Goal: Information Seeking & Learning: Learn about a topic

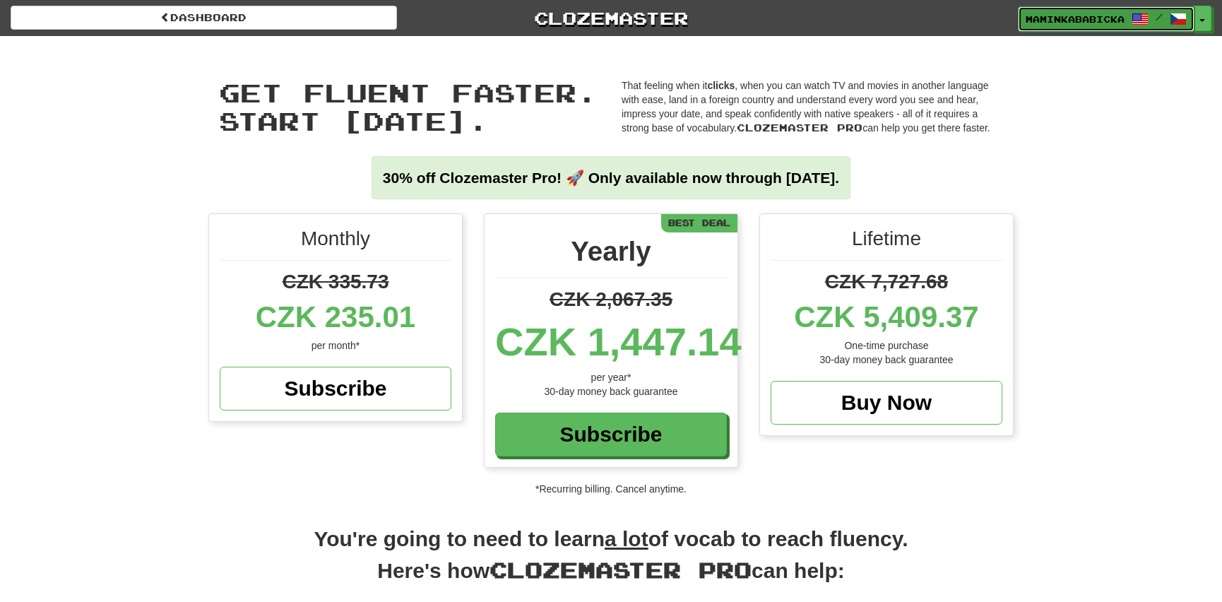
click at [1087, 14] on span "maminkababicka" at bounding box center [1075, 19] width 99 height 13
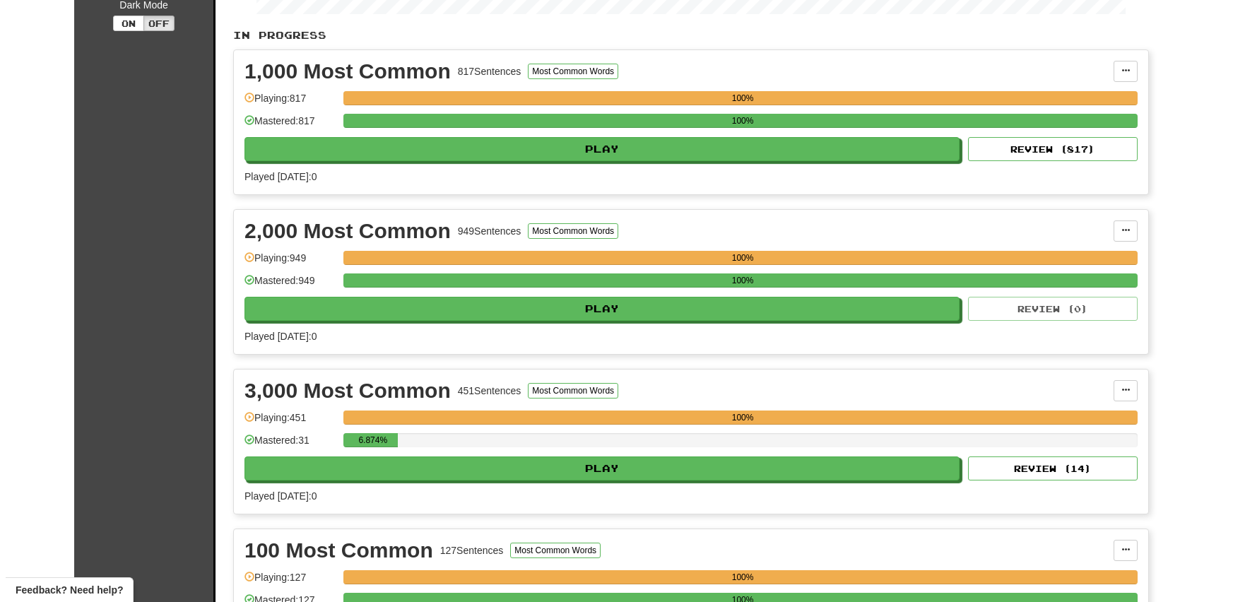
scroll to position [321, 0]
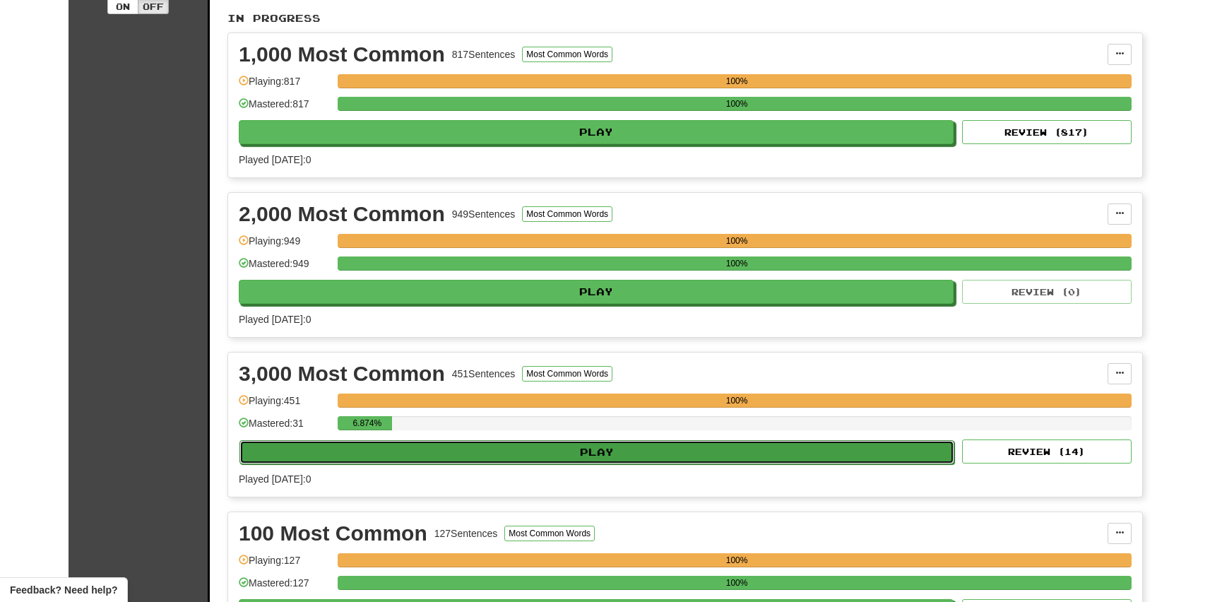
click at [595, 446] on button "Play" at bounding box center [596, 452] width 715 height 24
select select "**"
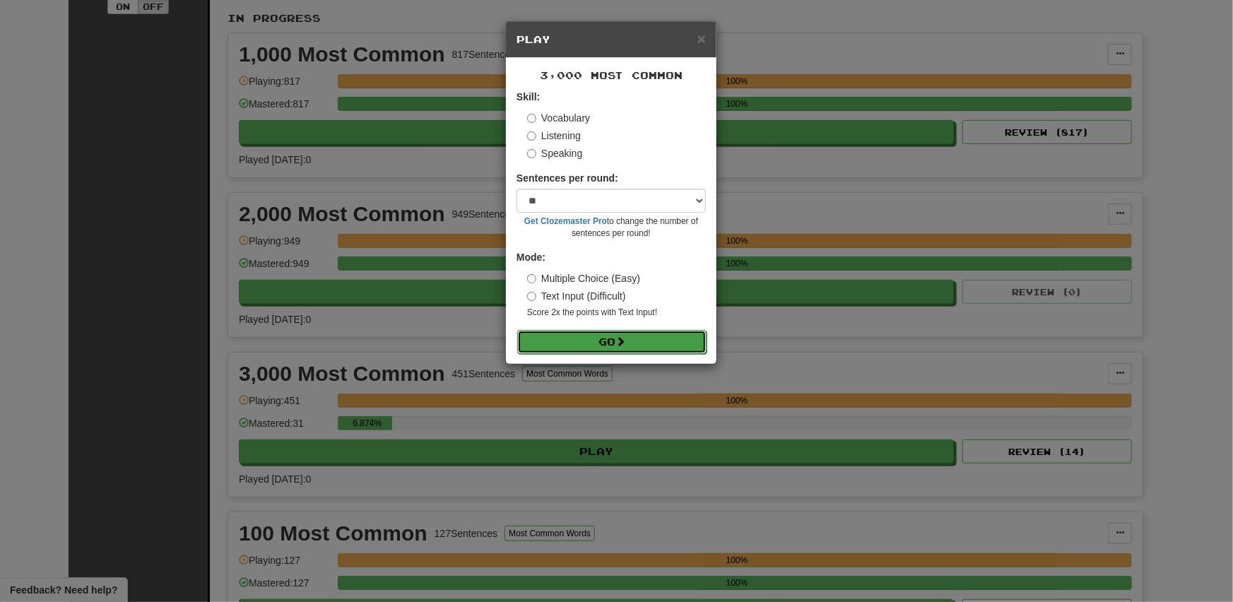
click at [592, 338] on button "Go" at bounding box center [611, 342] width 189 height 24
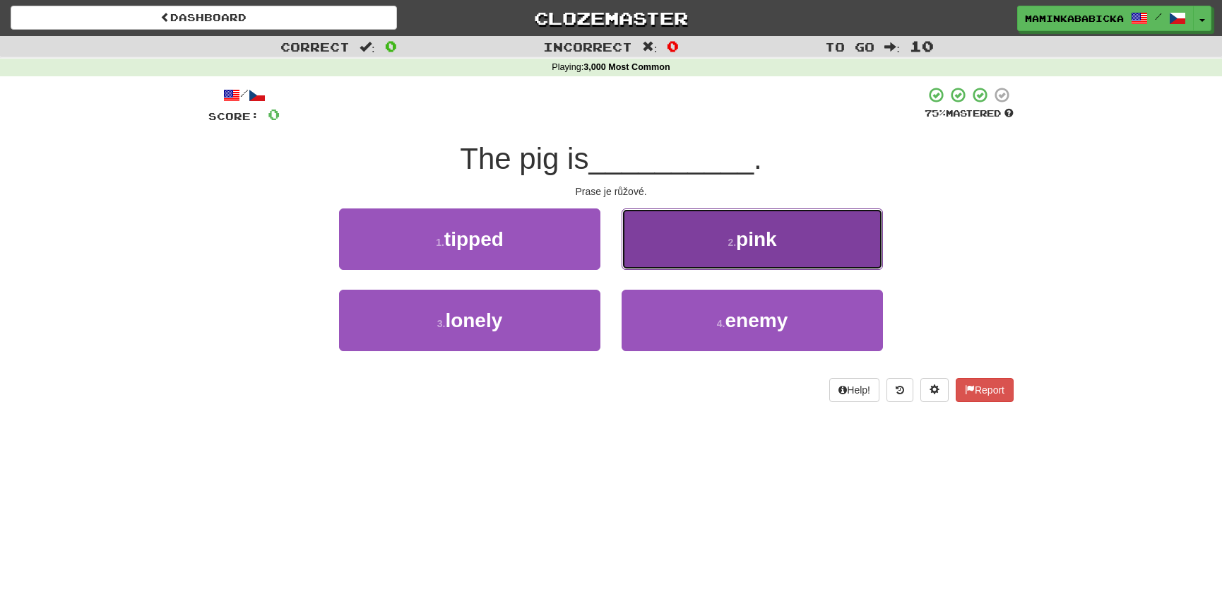
click at [743, 247] on span "pink" at bounding box center [756, 239] width 41 height 22
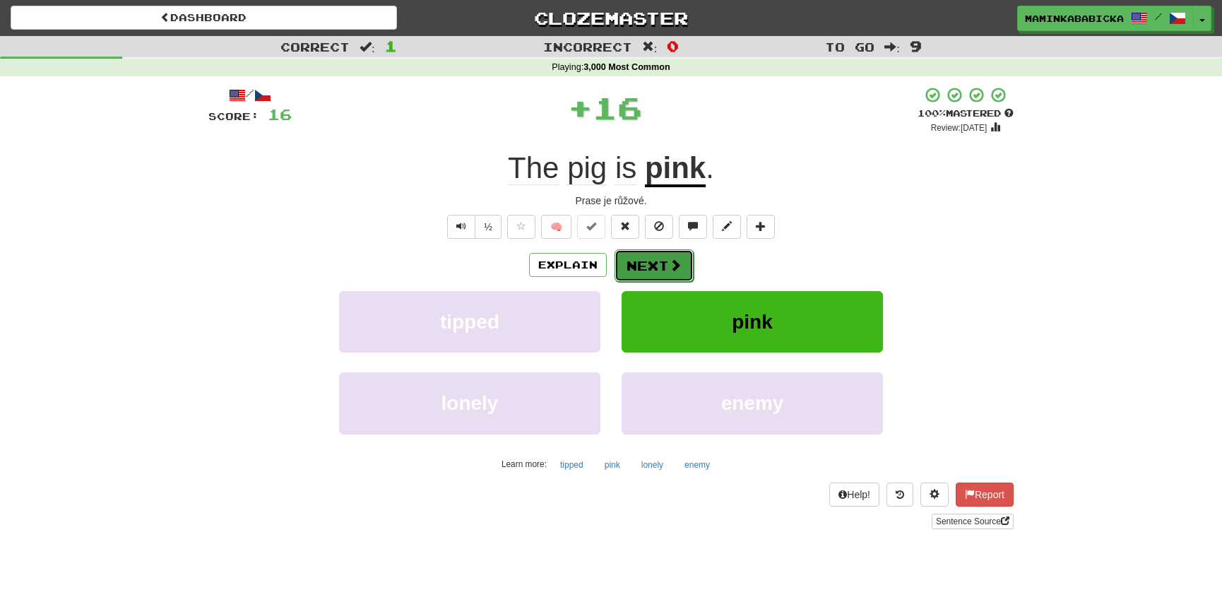
click at [654, 260] on button "Next" at bounding box center [654, 265] width 79 height 32
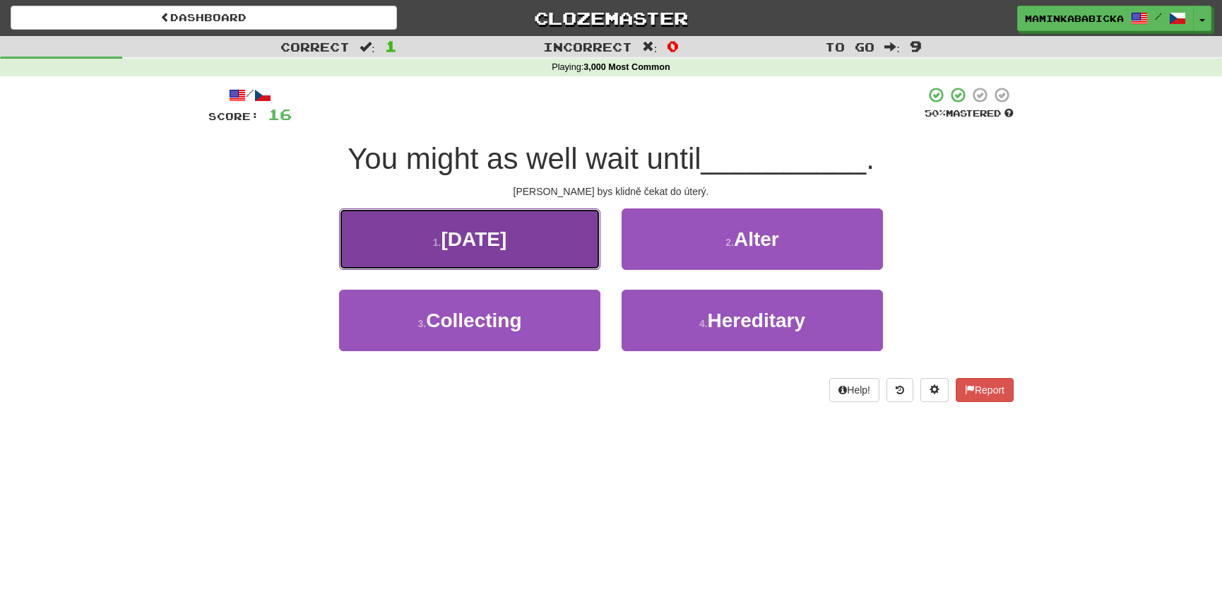
click at [506, 237] on span "Tuesday" at bounding box center [474, 239] width 66 height 22
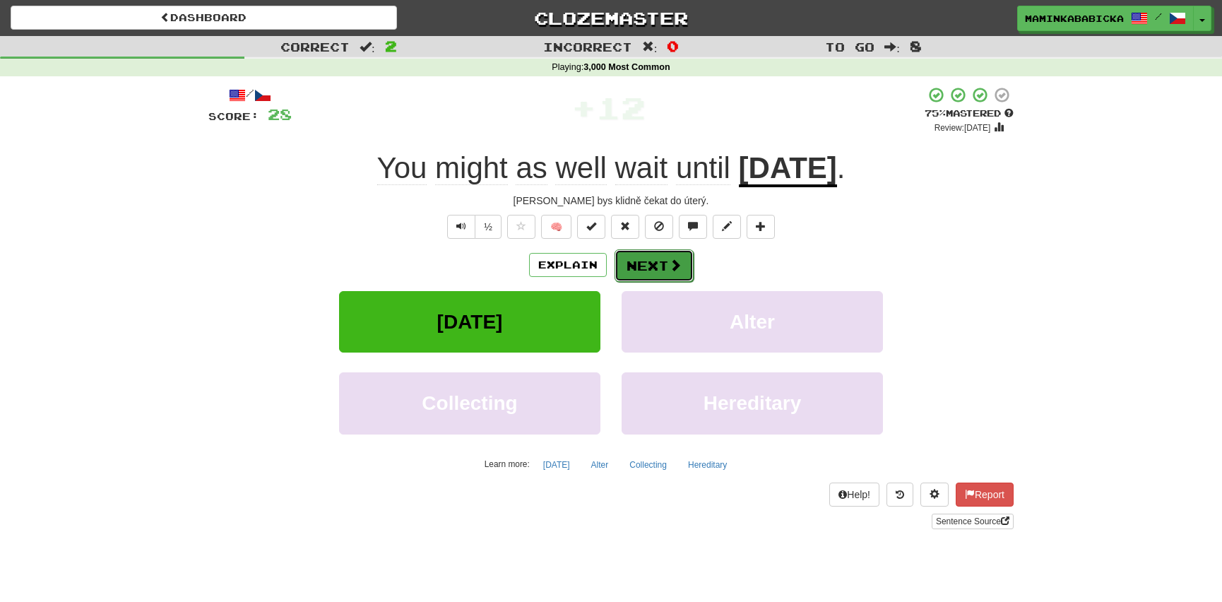
click at [649, 258] on button "Next" at bounding box center [654, 265] width 79 height 32
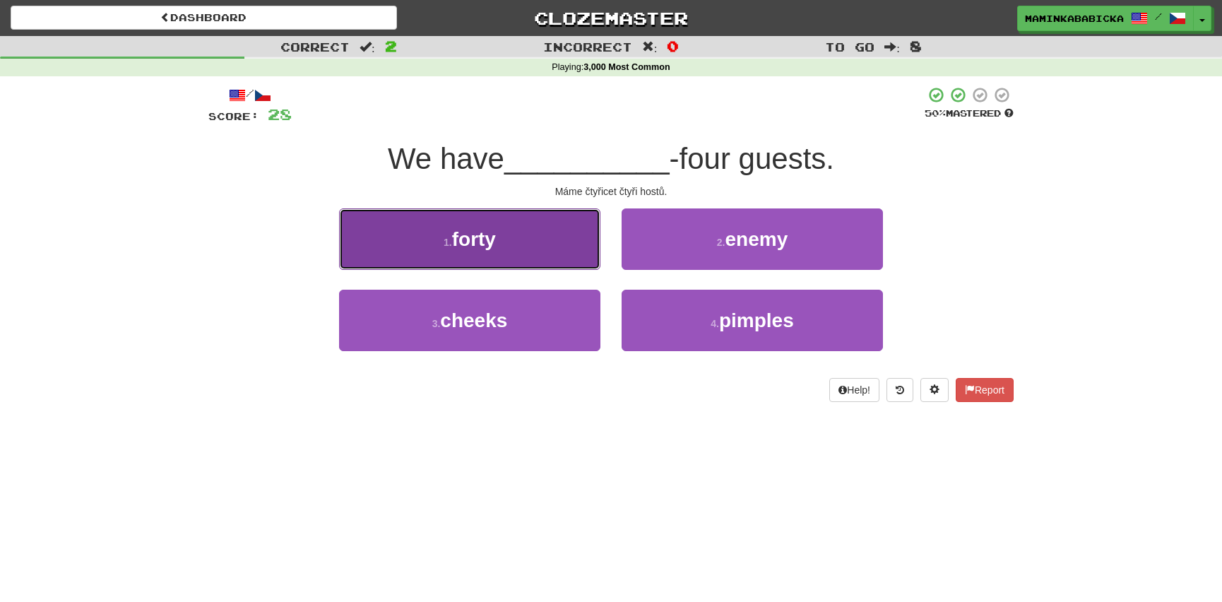
click at [484, 237] on span "forty" at bounding box center [474, 239] width 44 height 22
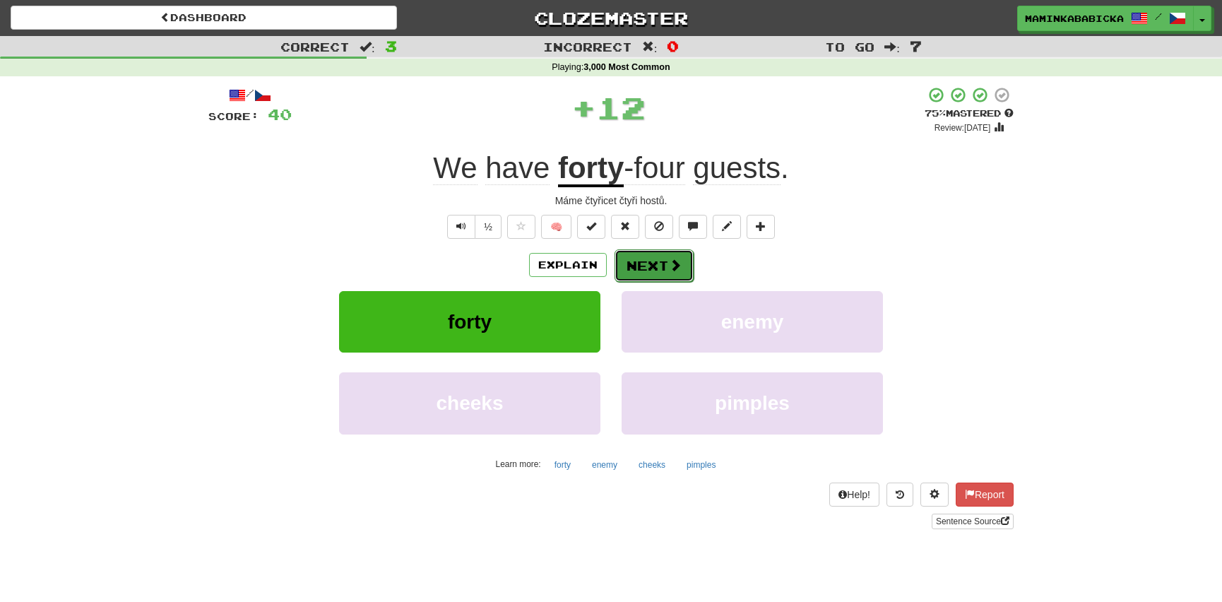
click at [660, 258] on button "Next" at bounding box center [654, 265] width 79 height 32
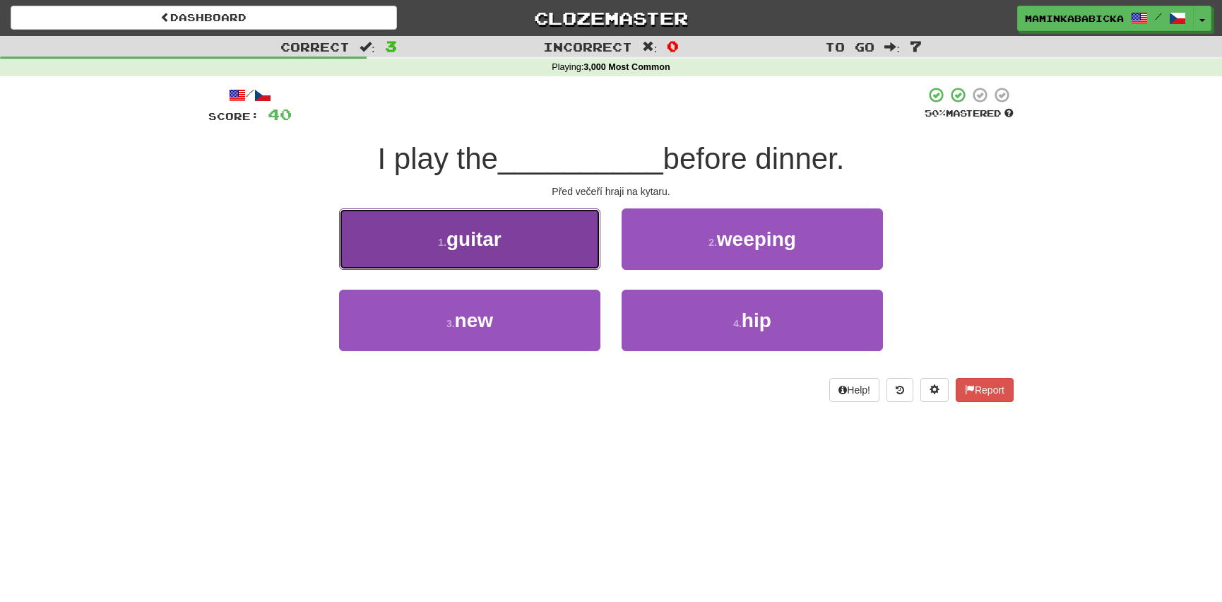
click at [492, 242] on span "guitar" at bounding box center [473, 239] width 55 height 22
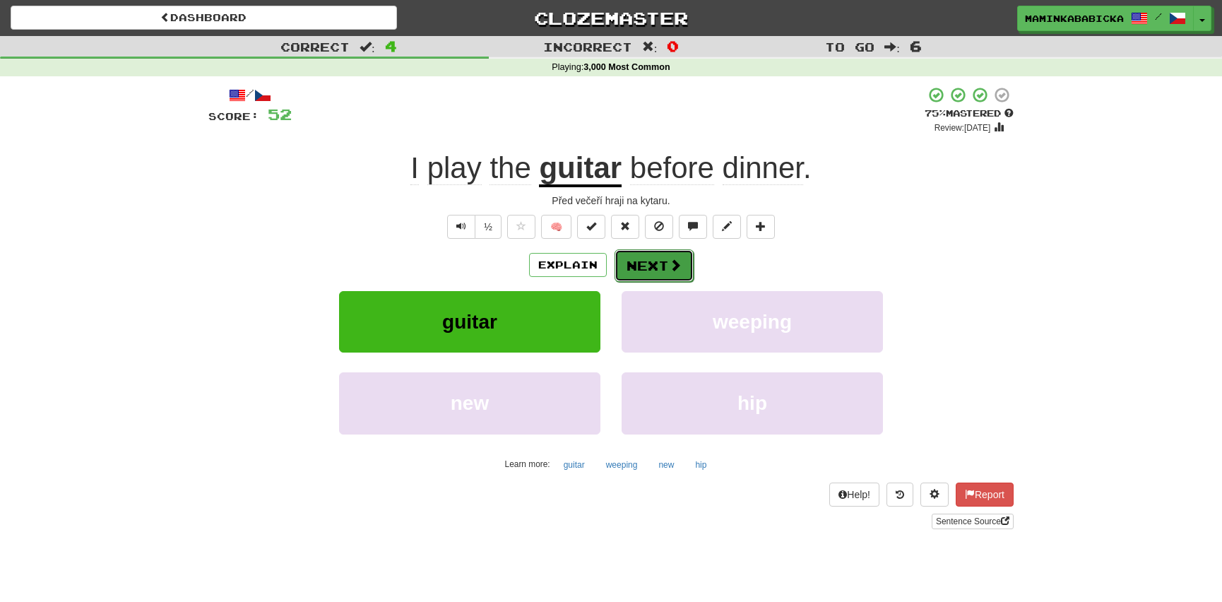
click at [660, 261] on button "Next" at bounding box center [654, 265] width 79 height 32
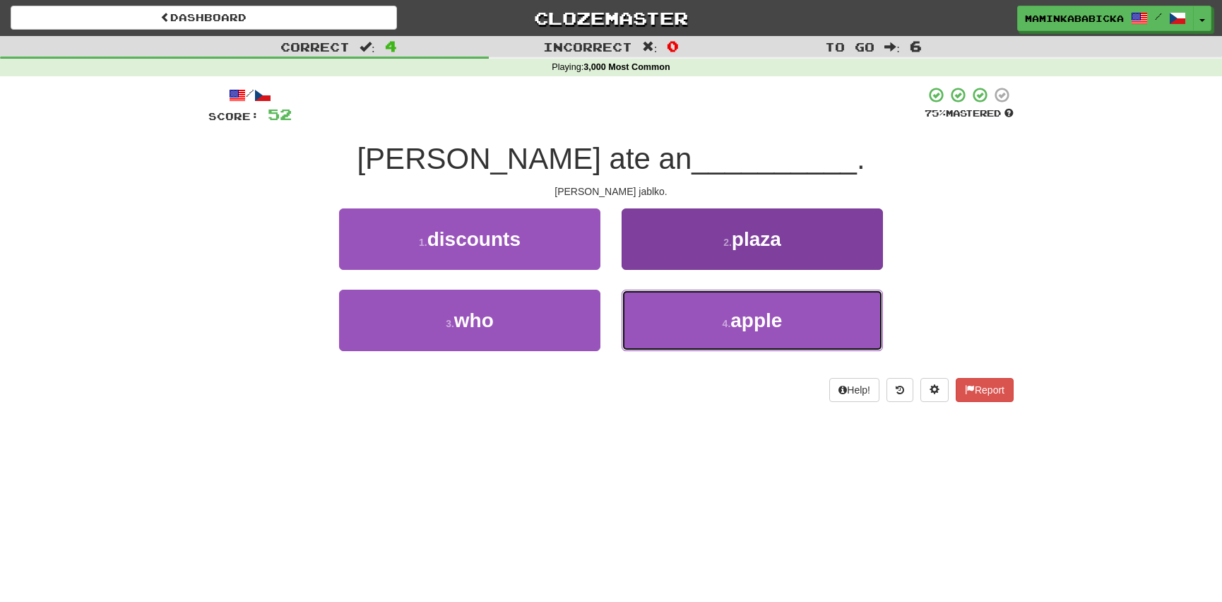
click at [782, 317] on span "apple" at bounding box center [756, 320] width 52 height 22
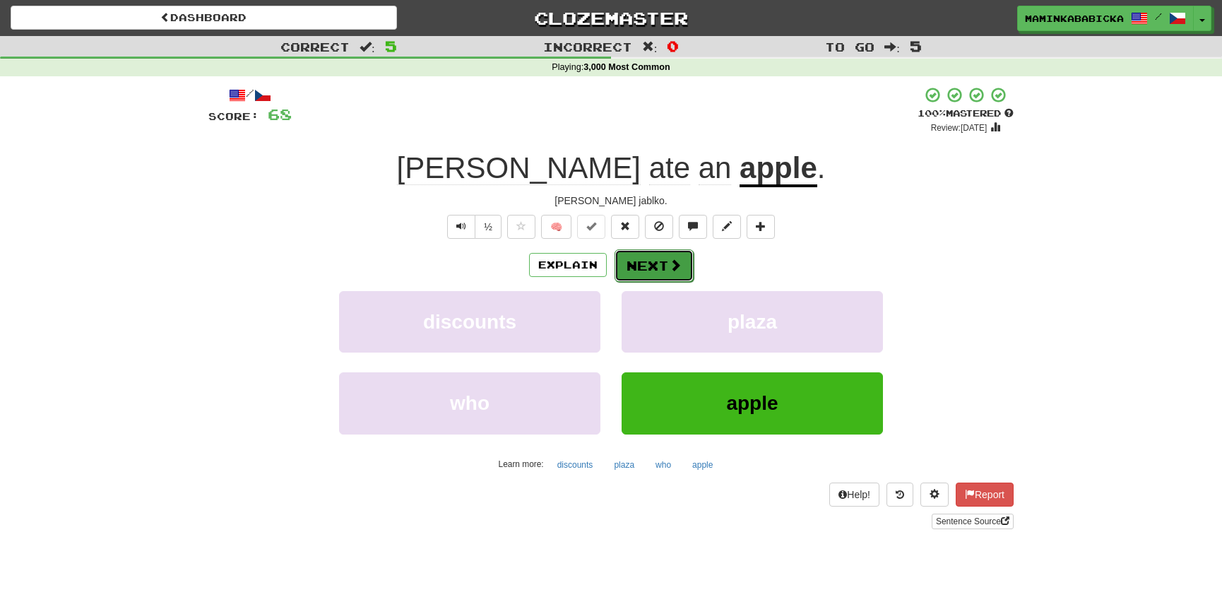
click at [656, 259] on button "Next" at bounding box center [654, 265] width 79 height 32
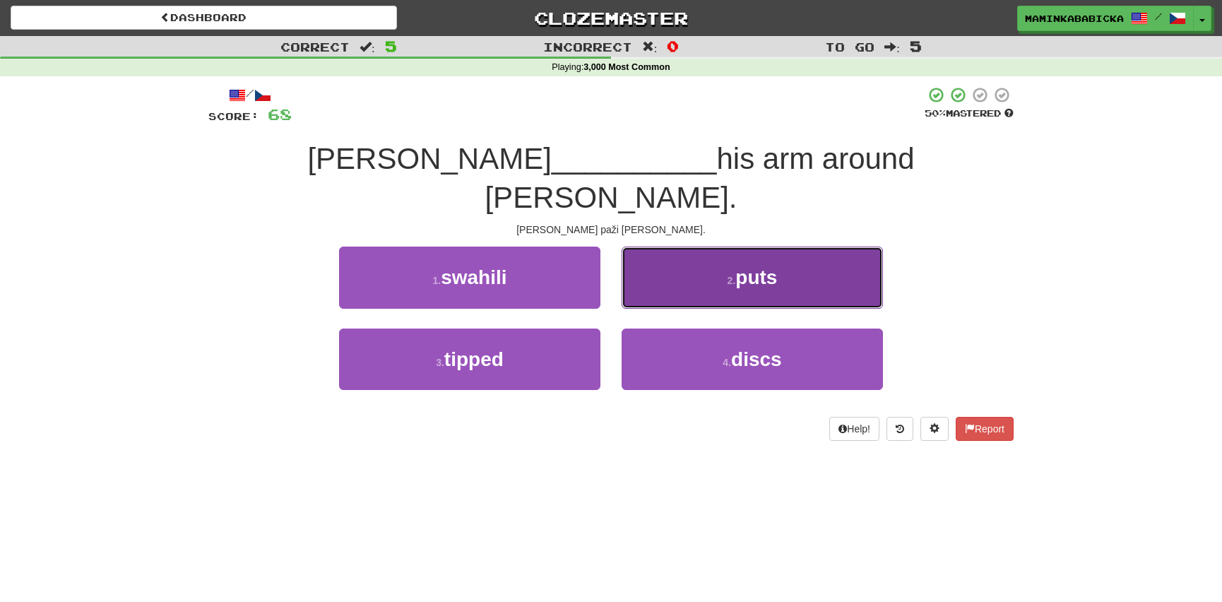
click at [759, 266] on span "puts" at bounding box center [756, 277] width 42 height 22
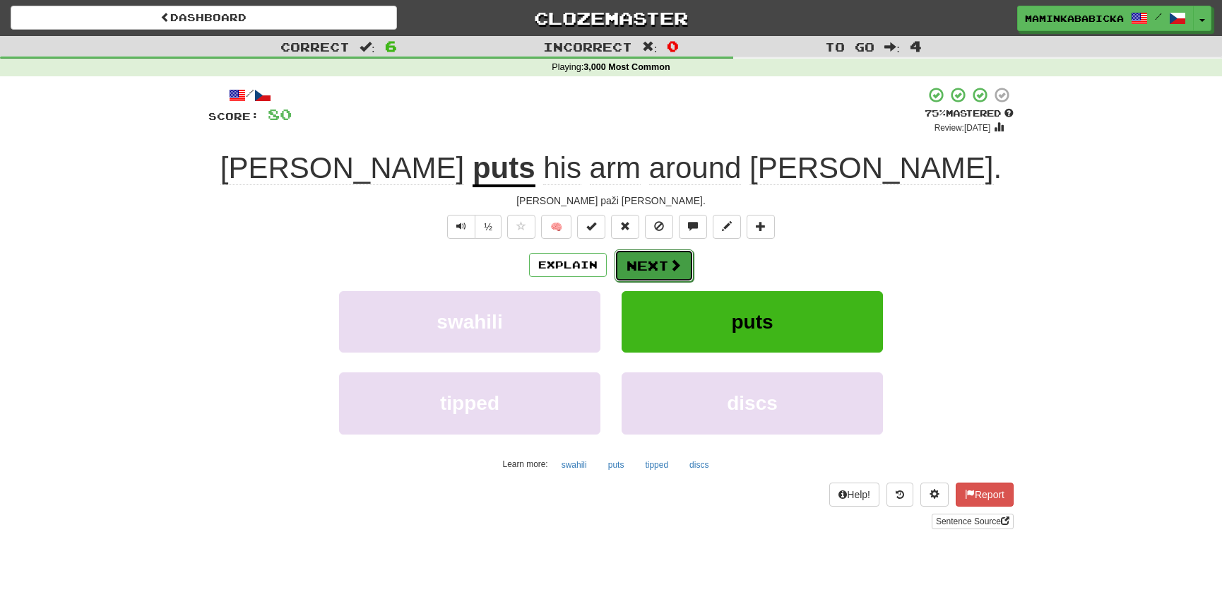
click at [652, 263] on button "Next" at bounding box center [654, 265] width 79 height 32
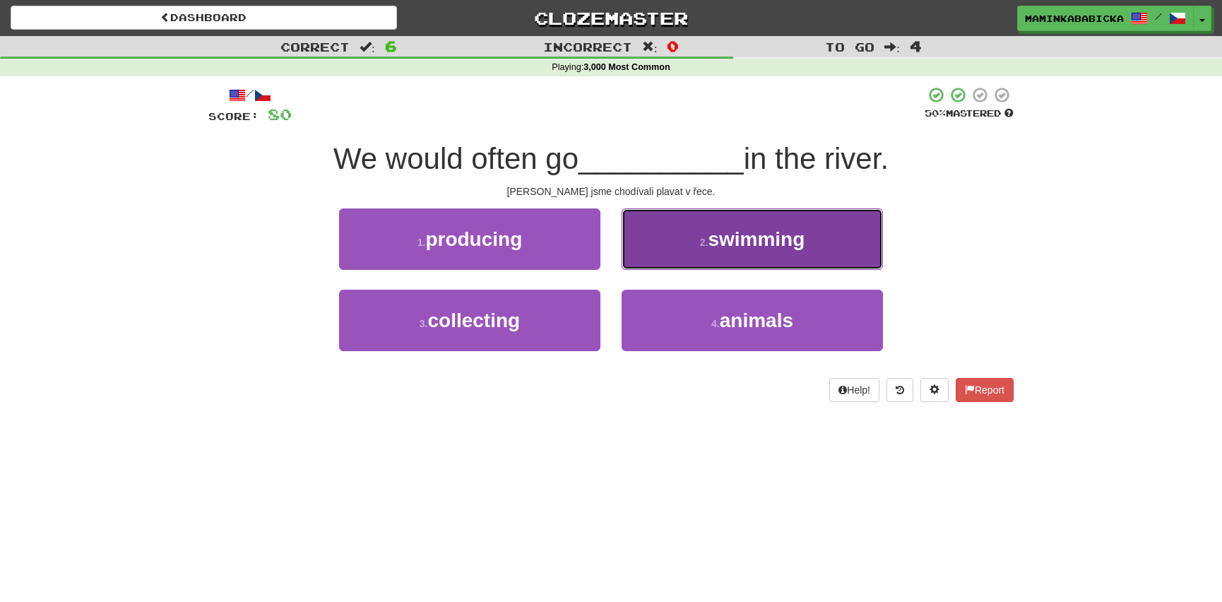
click at [741, 233] on span "swimming" at bounding box center [756, 239] width 97 height 22
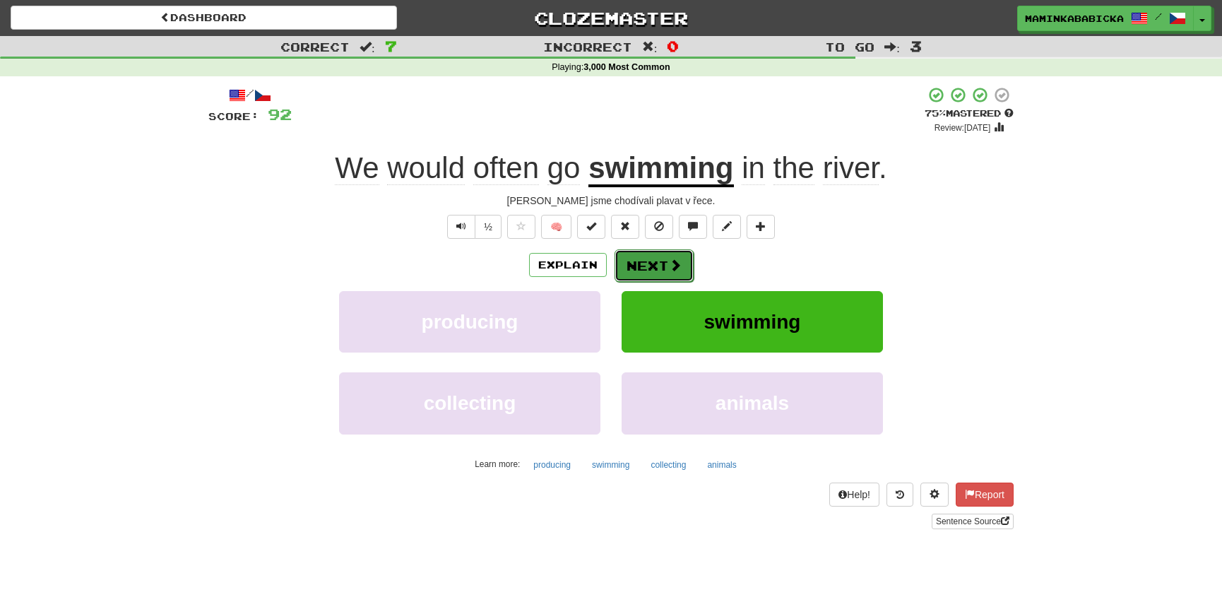
click at [653, 261] on button "Next" at bounding box center [654, 265] width 79 height 32
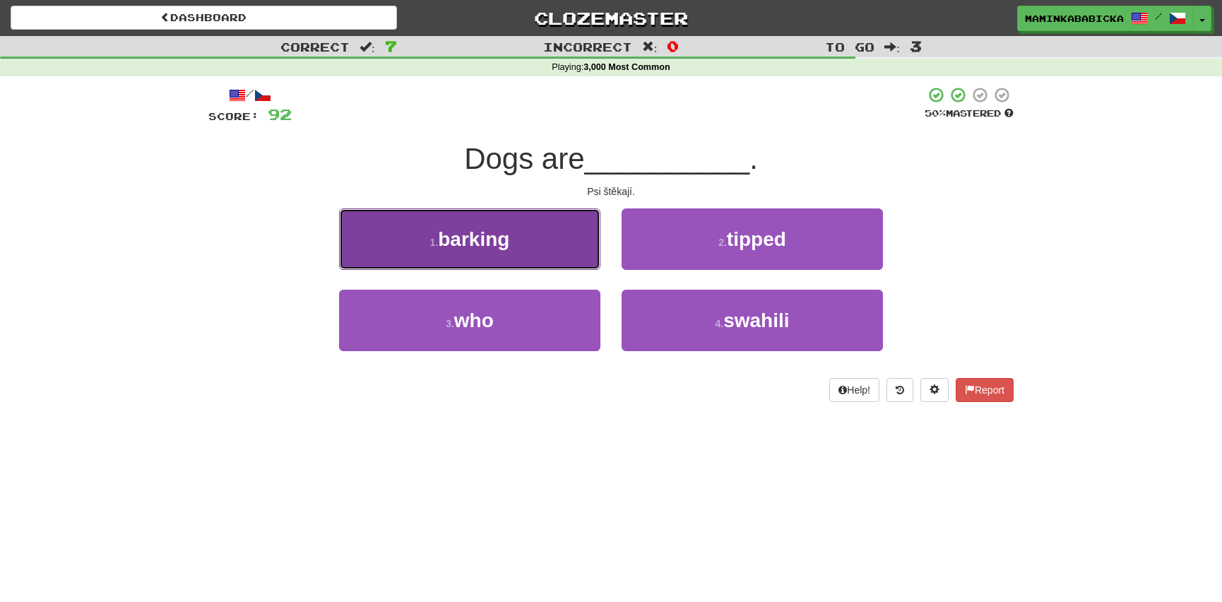
click at [484, 242] on span "barking" at bounding box center [473, 239] width 71 height 22
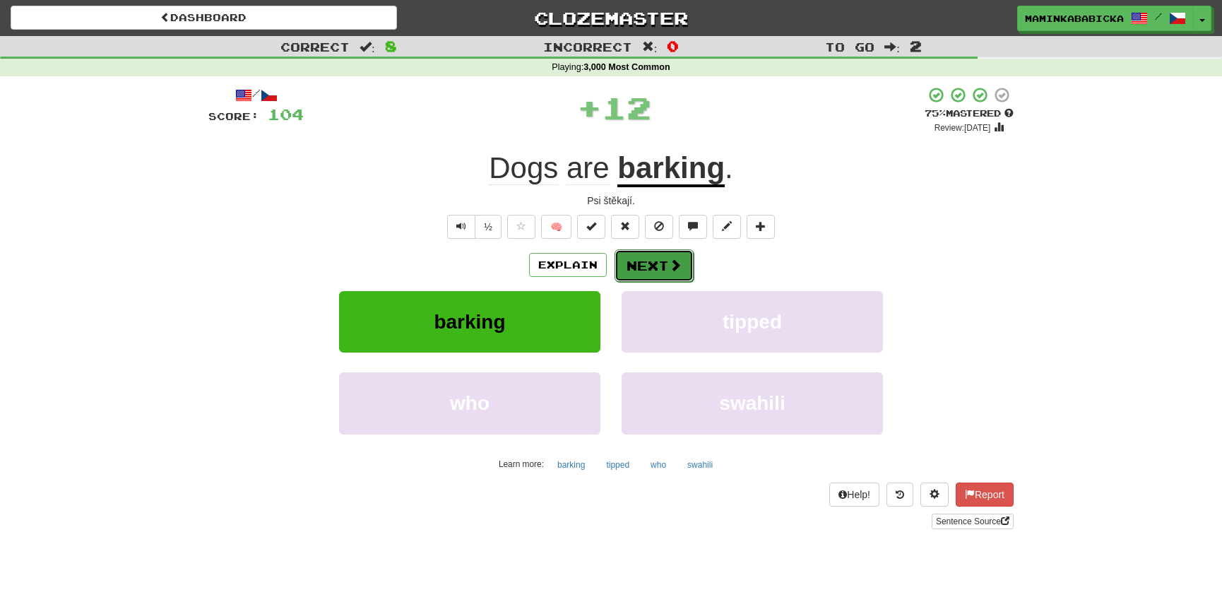
click at [669, 261] on span at bounding box center [675, 265] width 13 height 13
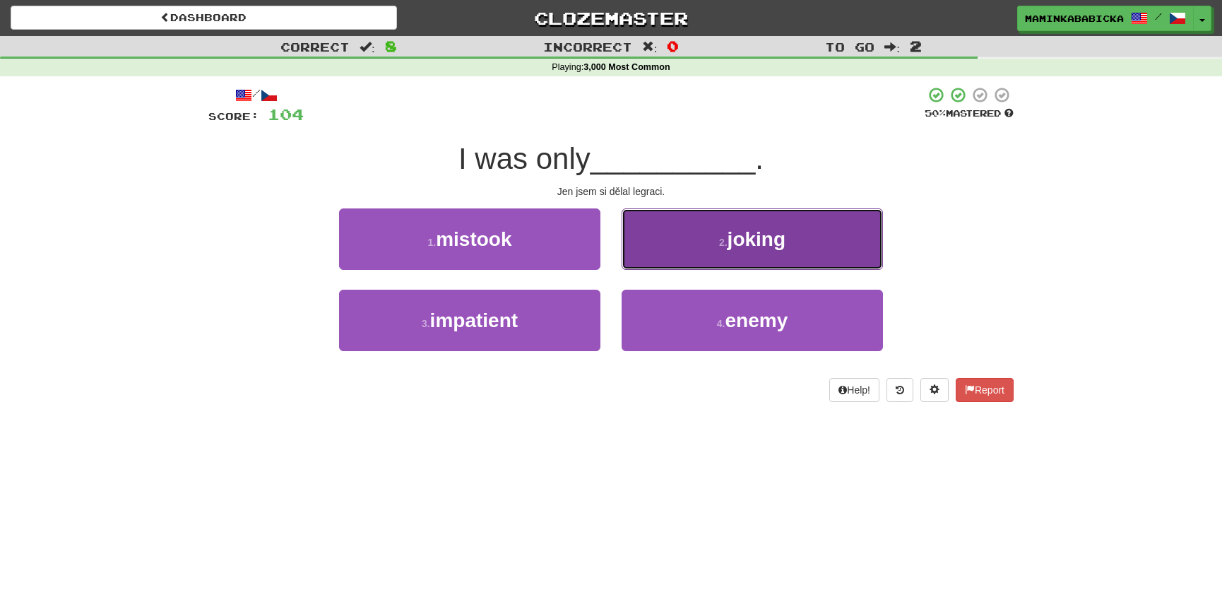
click at [769, 239] on span "joking" at bounding box center [757, 239] width 58 height 22
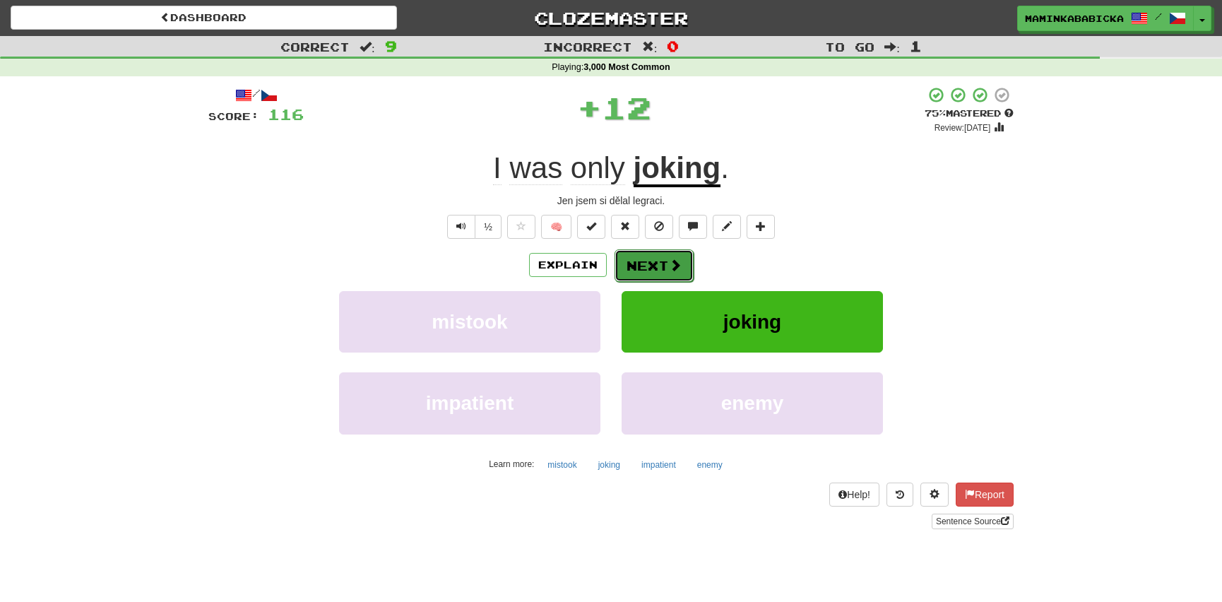
click at [656, 259] on button "Next" at bounding box center [654, 265] width 79 height 32
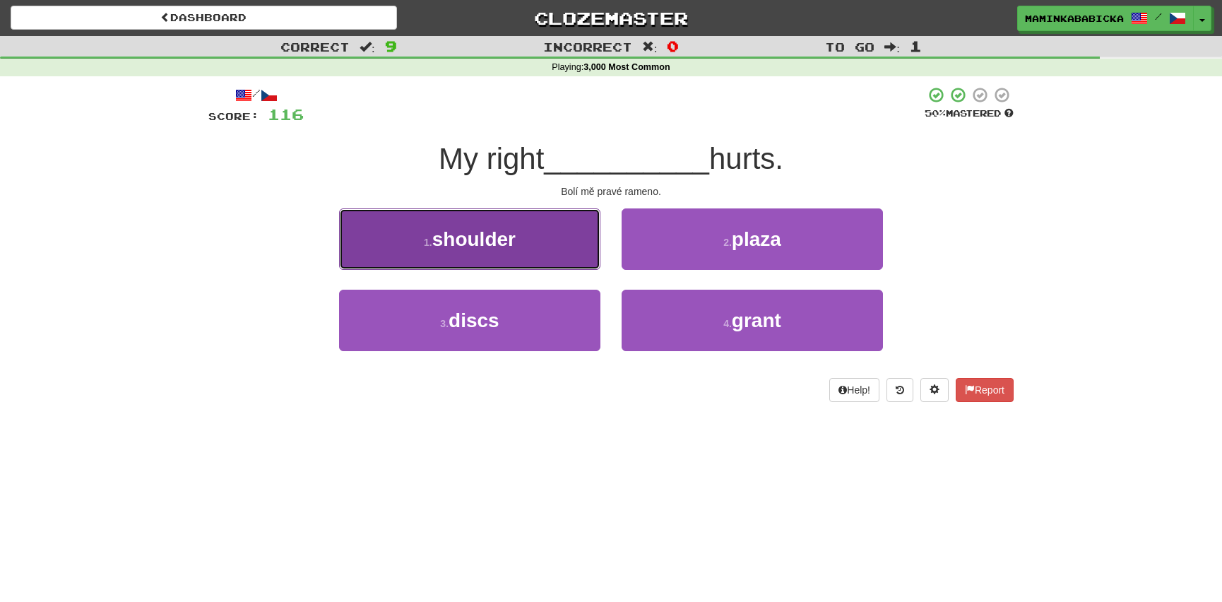
click at [512, 232] on span "shoulder" at bounding box center [473, 239] width 83 height 22
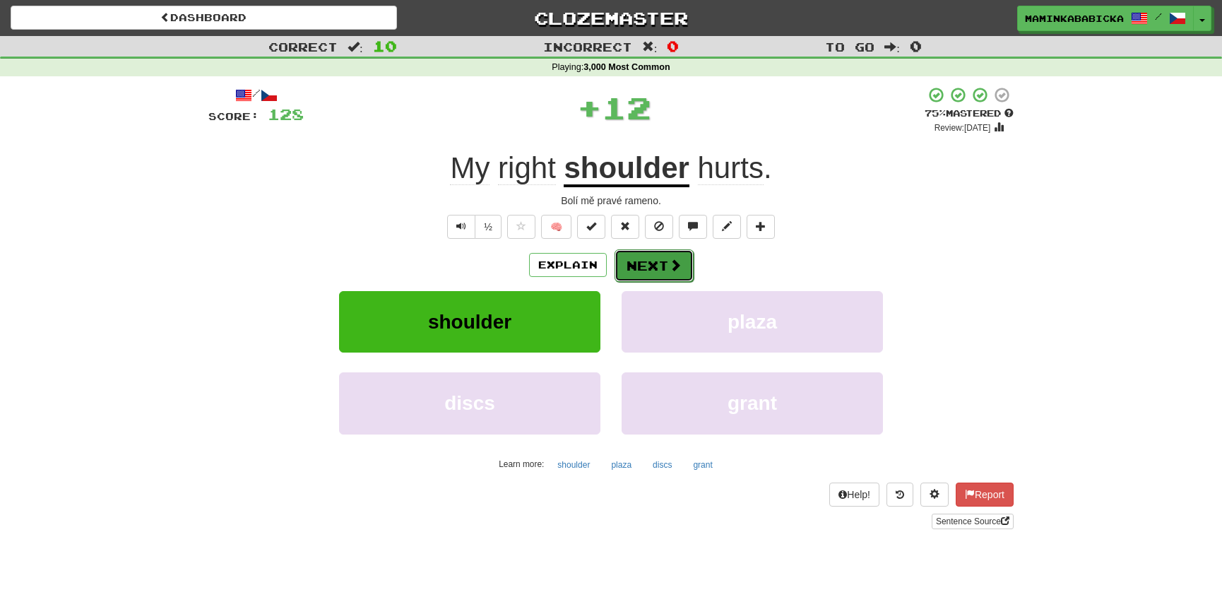
click at [669, 262] on span at bounding box center [675, 265] width 13 height 13
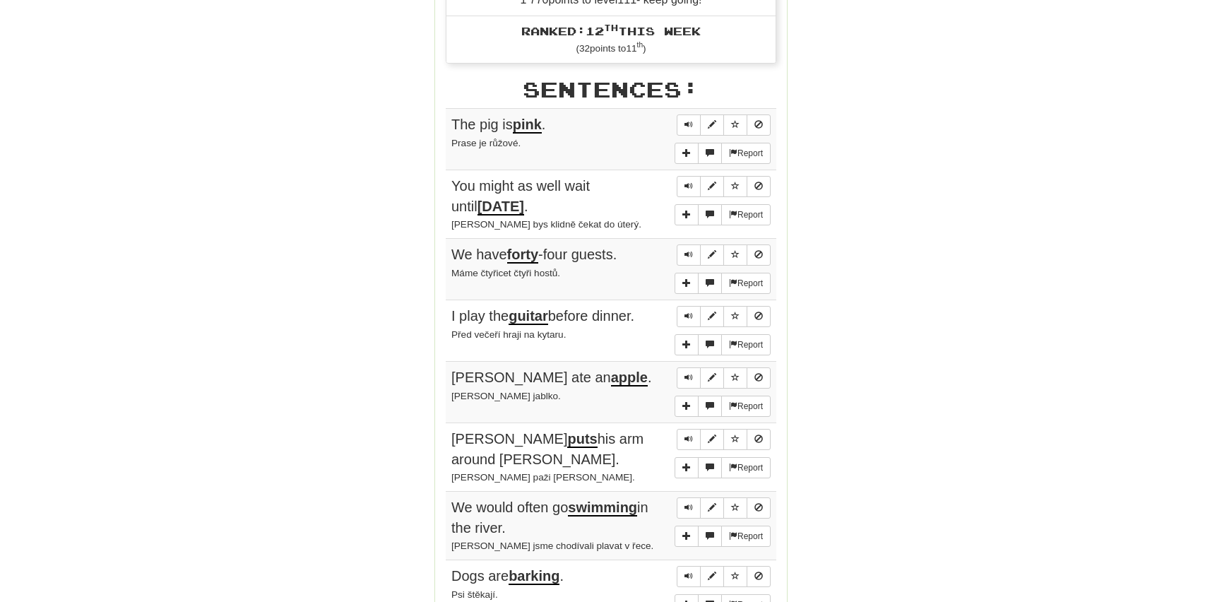
scroll to position [770, 0]
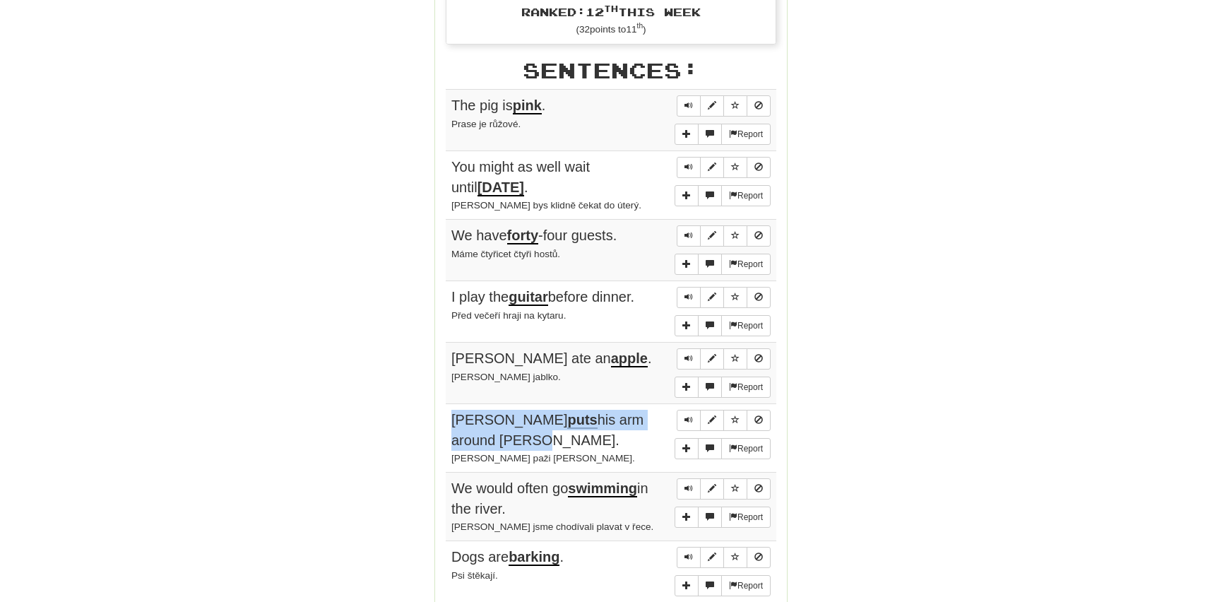
drag, startPoint x: 454, startPoint y: 411, endPoint x: 663, endPoint y: 420, distance: 209.2
click at [663, 420] on div "Tom puts his arm around Mary." at bounding box center [610, 430] width 319 height 40
copy span "Tom puts his arm around Mary."
click at [627, 456] on td "Report Tom puts his arm around Mary. Tom ovinul paži kolem Marie." at bounding box center [611, 438] width 331 height 69
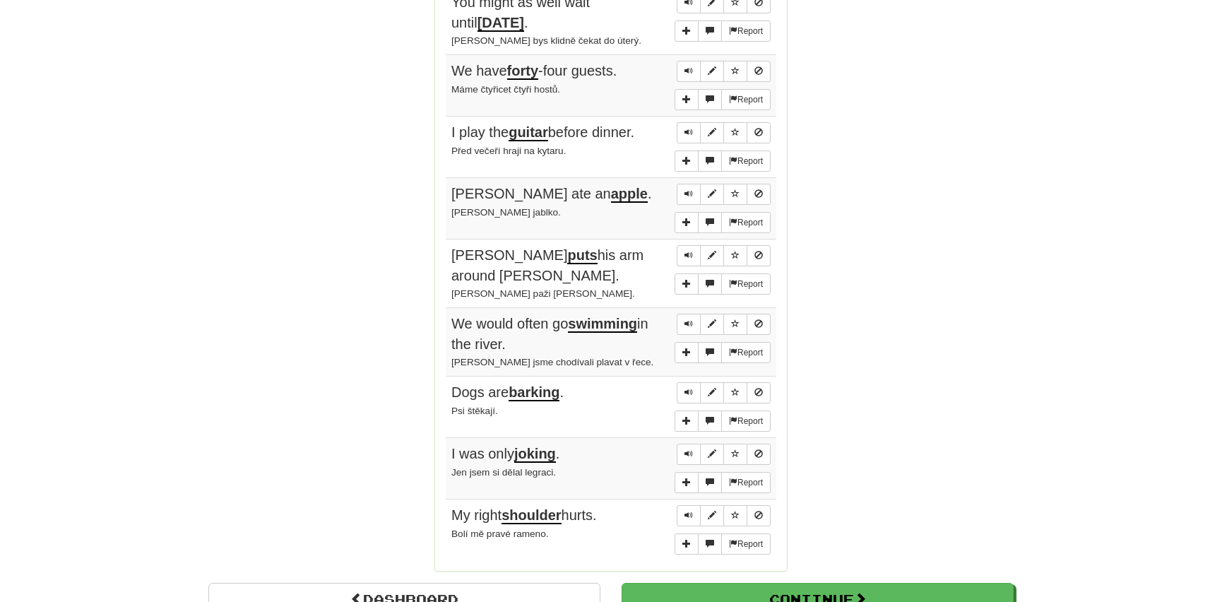
scroll to position [963, 0]
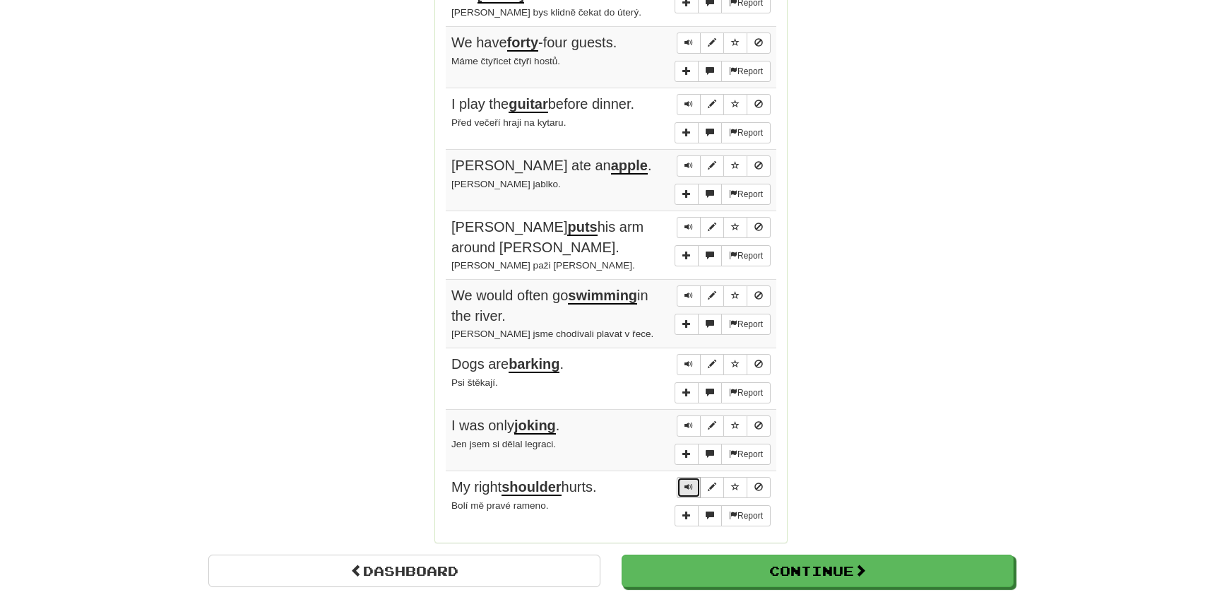
click at [689, 482] on span "Sentence controls" at bounding box center [688, 486] width 8 height 8
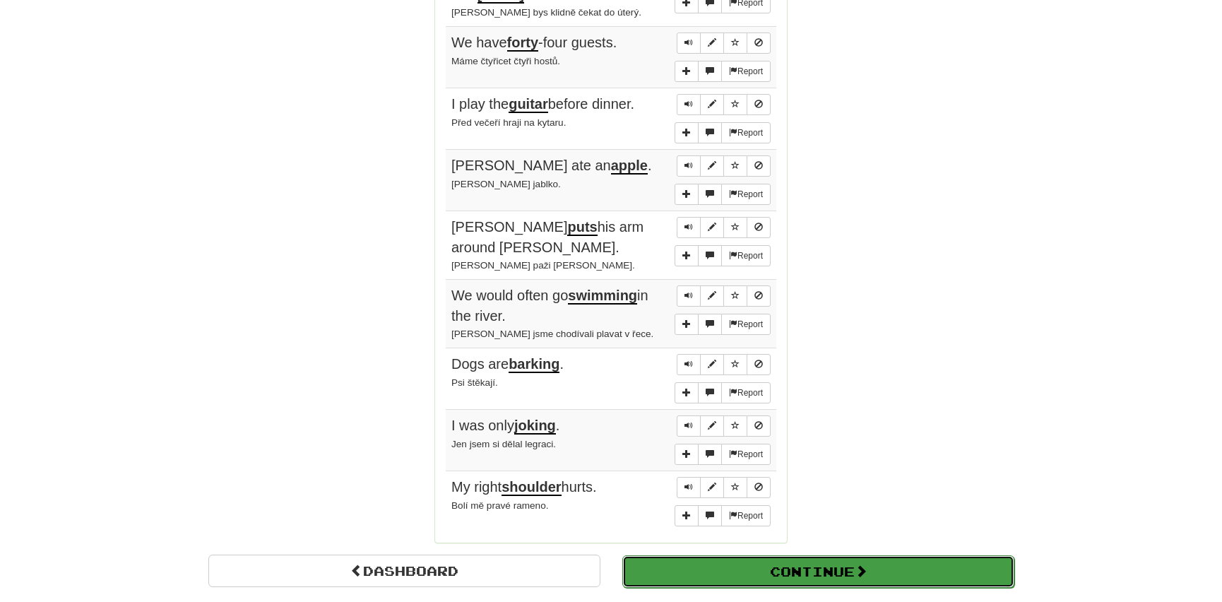
click at [733, 557] on button "Continue" at bounding box center [818, 571] width 392 height 32
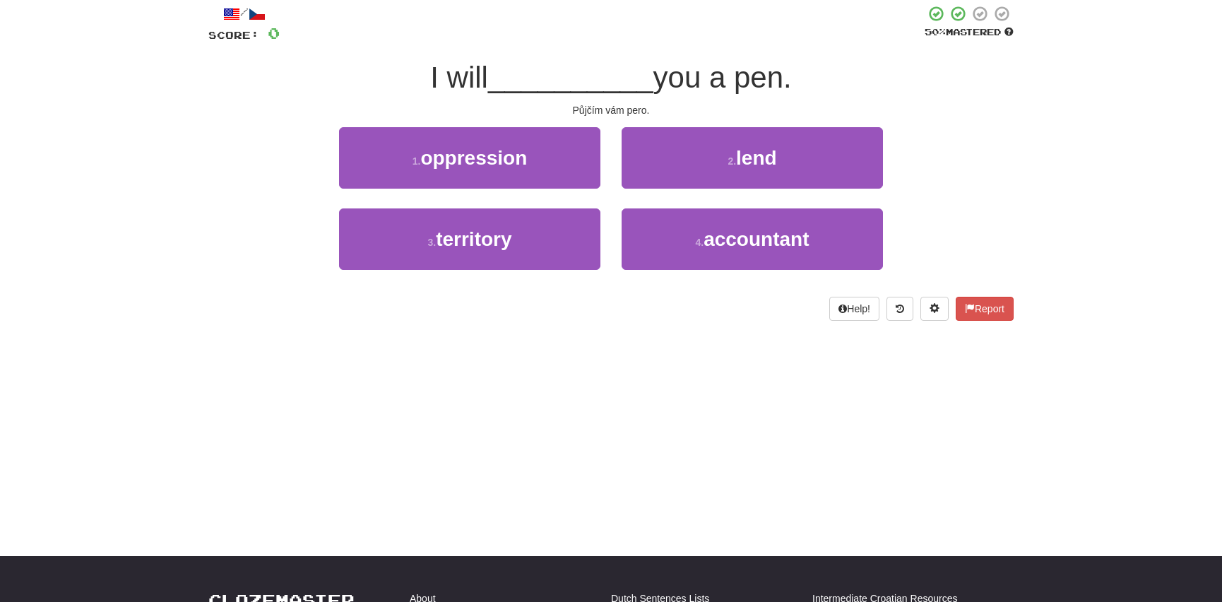
scroll to position [0, 0]
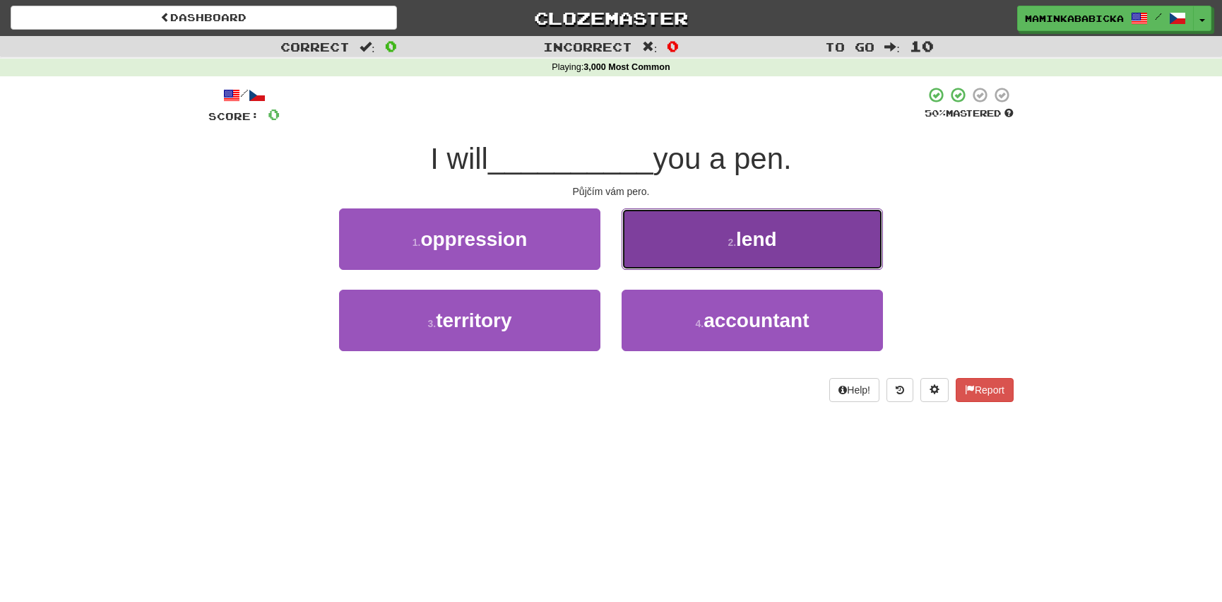
click at [744, 240] on span "lend" at bounding box center [756, 239] width 41 height 22
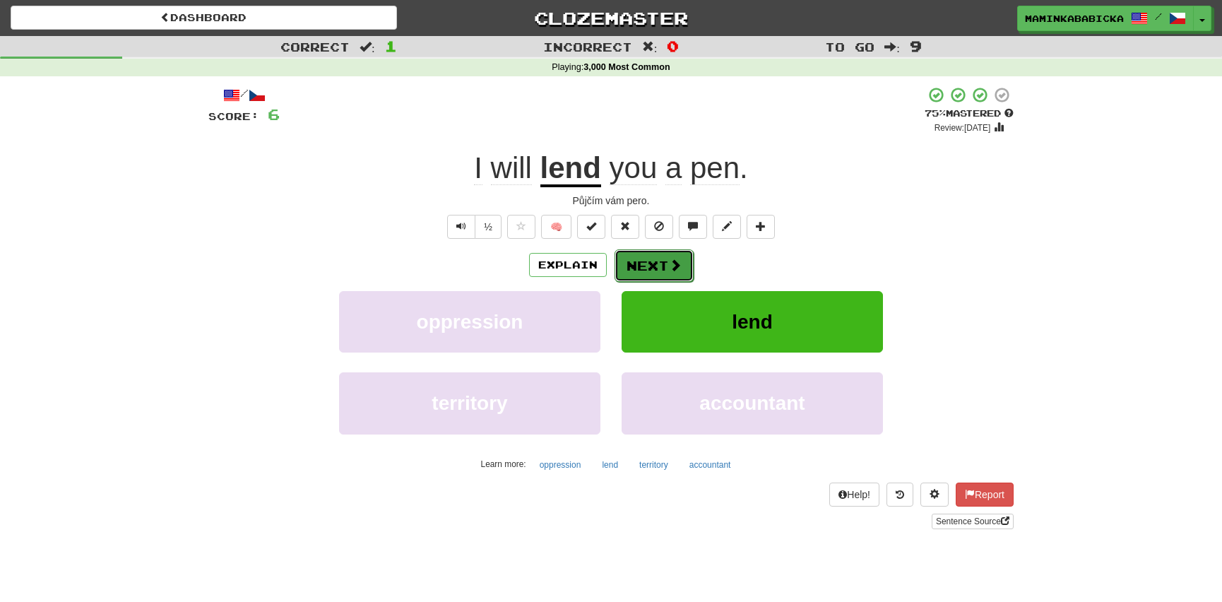
click at [646, 260] on button "Next" at bounding box center [654, 265] width 79 height 32
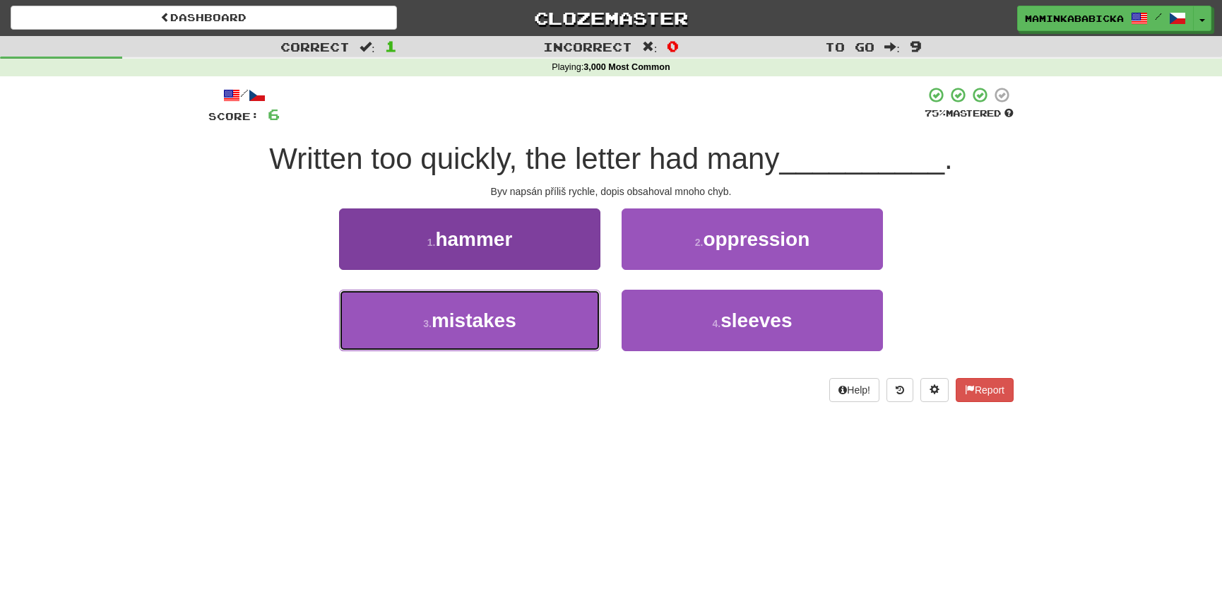
click at [485, 317] on span "mistakes" at bounding box center [474, 320] width 85 height 22
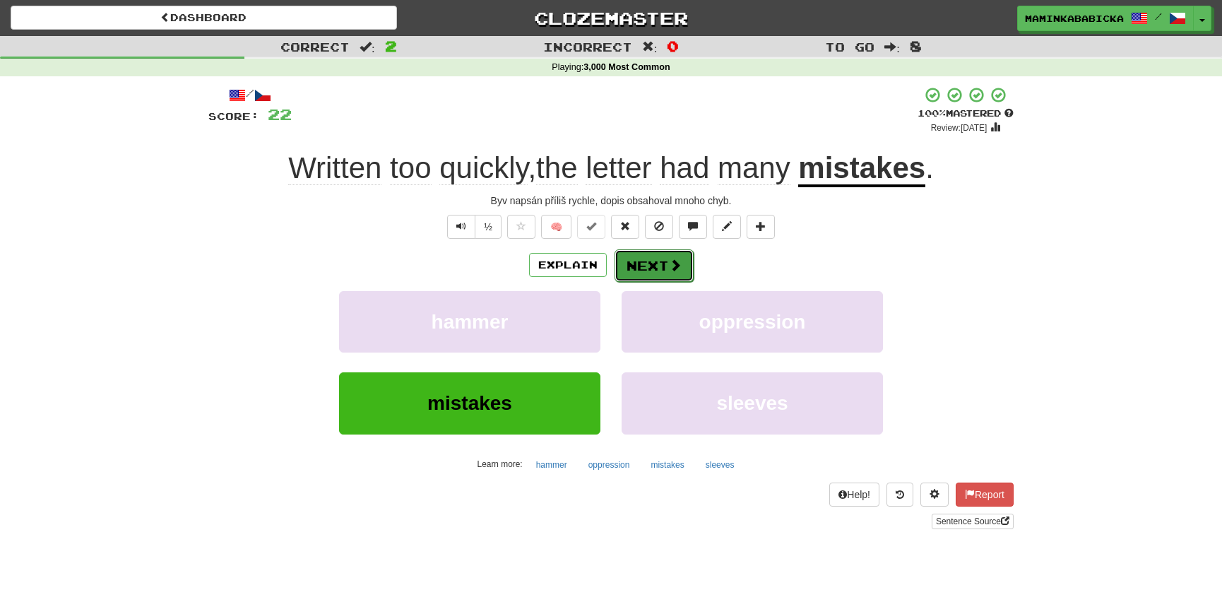
click at [670, 254] on button "Next" at bounding box center [654, 265] width 79 height 32
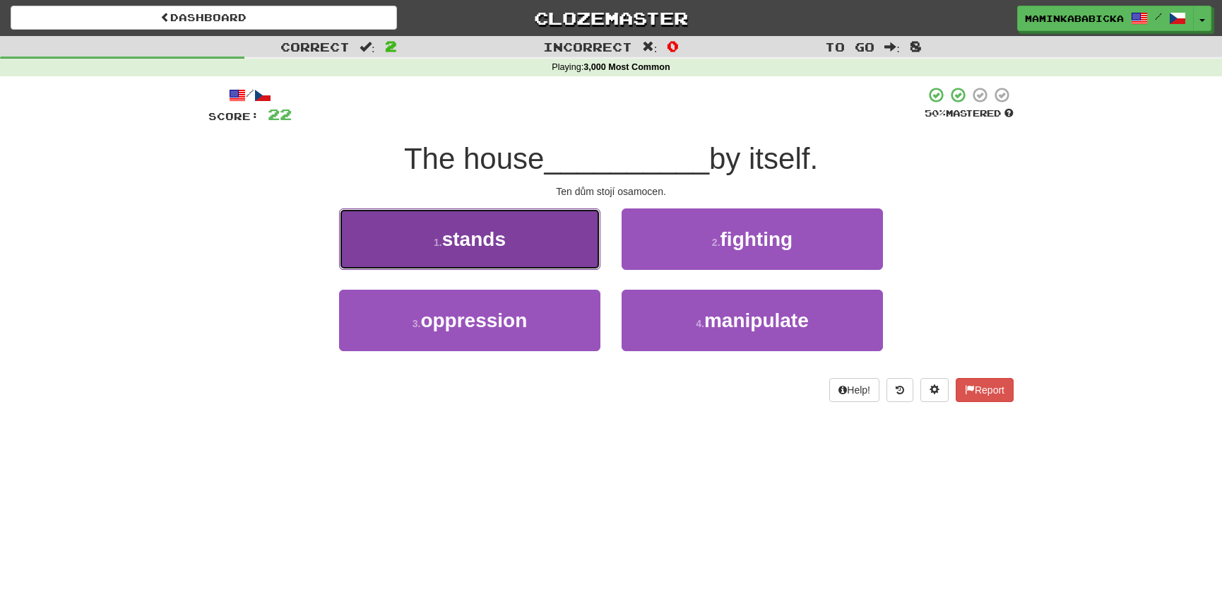
click at [495, 240] on span "stands" at bounding box center [474, 239] width 64 height 22
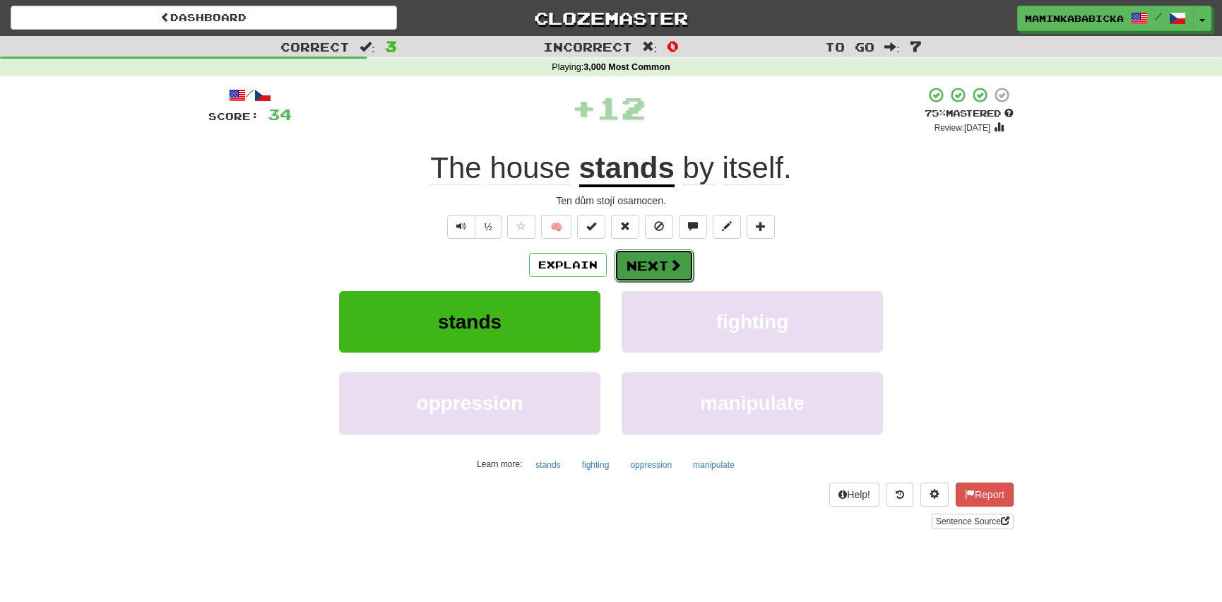
click at [655, 256] on button "Next" at bounding box center [654, 265] width 79 height 32
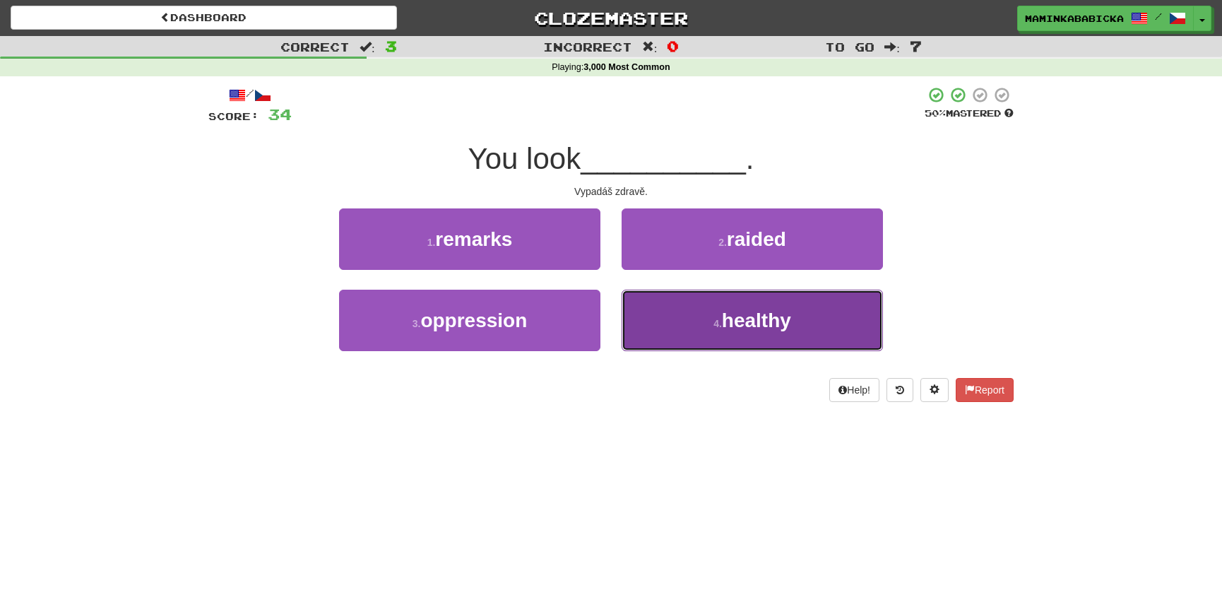
click at [756, 318] on span "healthy" at bounding box center [756, 320] width 69 height 22
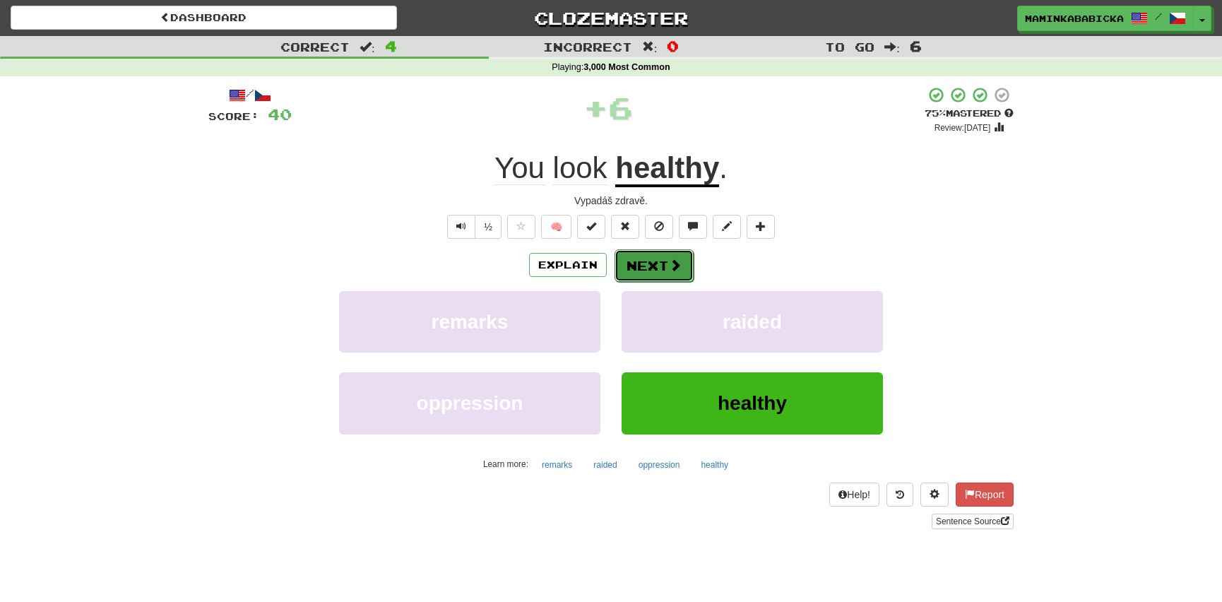
click at [655, 259] on button "Next" at bounding box center [654, 265] width 79 height 32
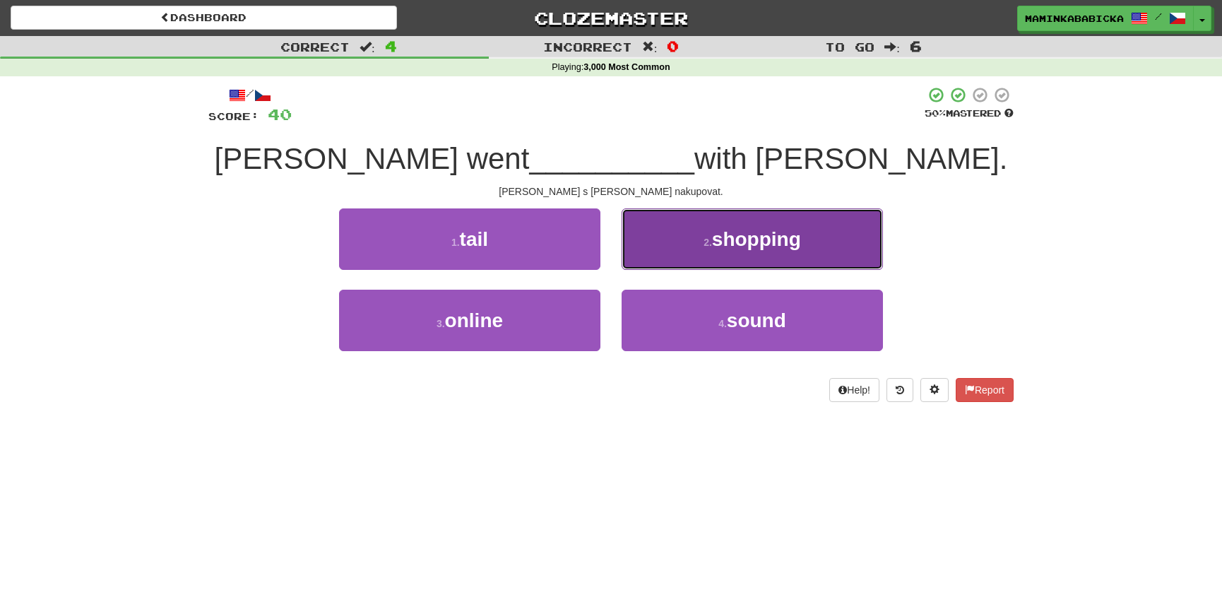
click at [770, 237] on span "shopping" at bounding box center [756, 239] width 89 height 22
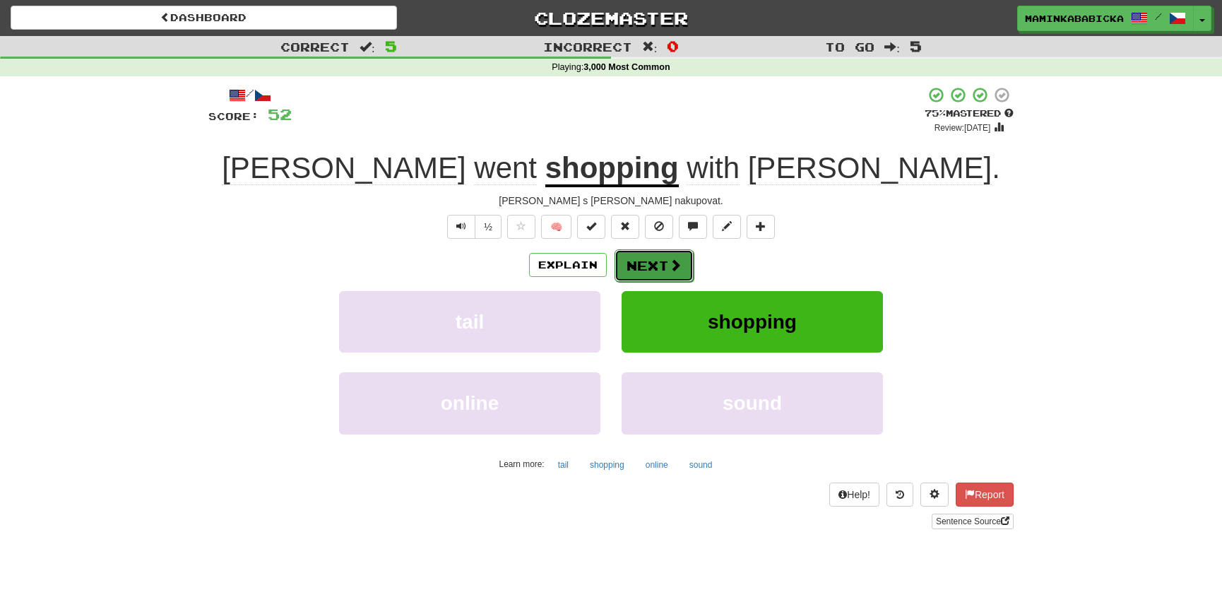
click at [655, 262] on button "Next" at bounding box center [654, 265] width 79 height 32
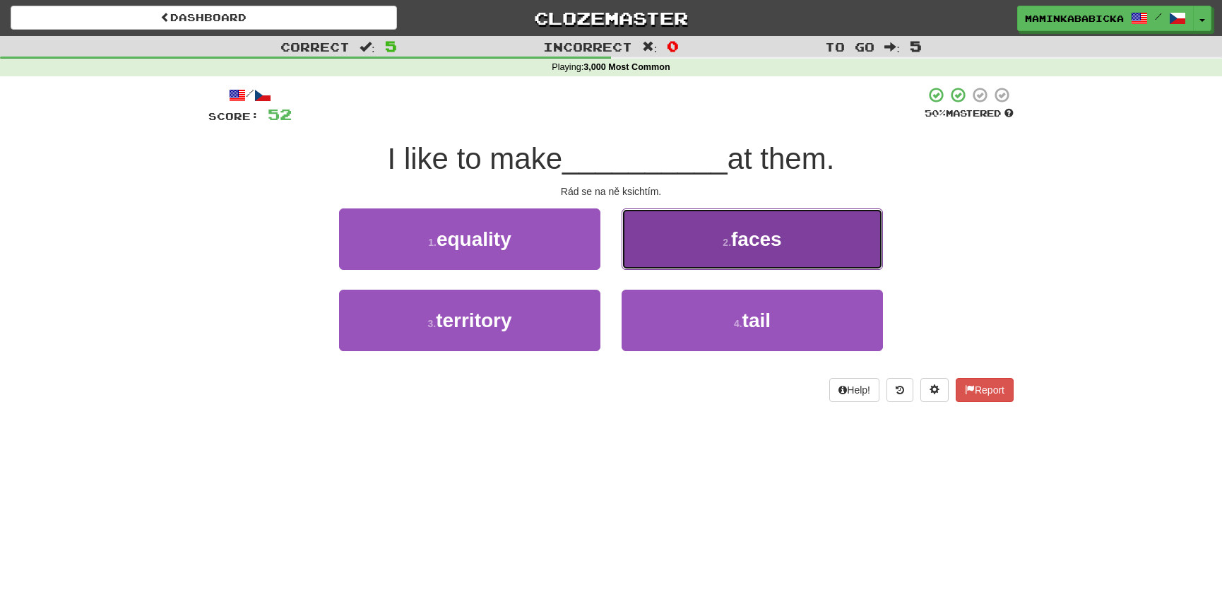
click at [761, 235] on span "faces" at bounding box center [756, 239] width 51 height 22
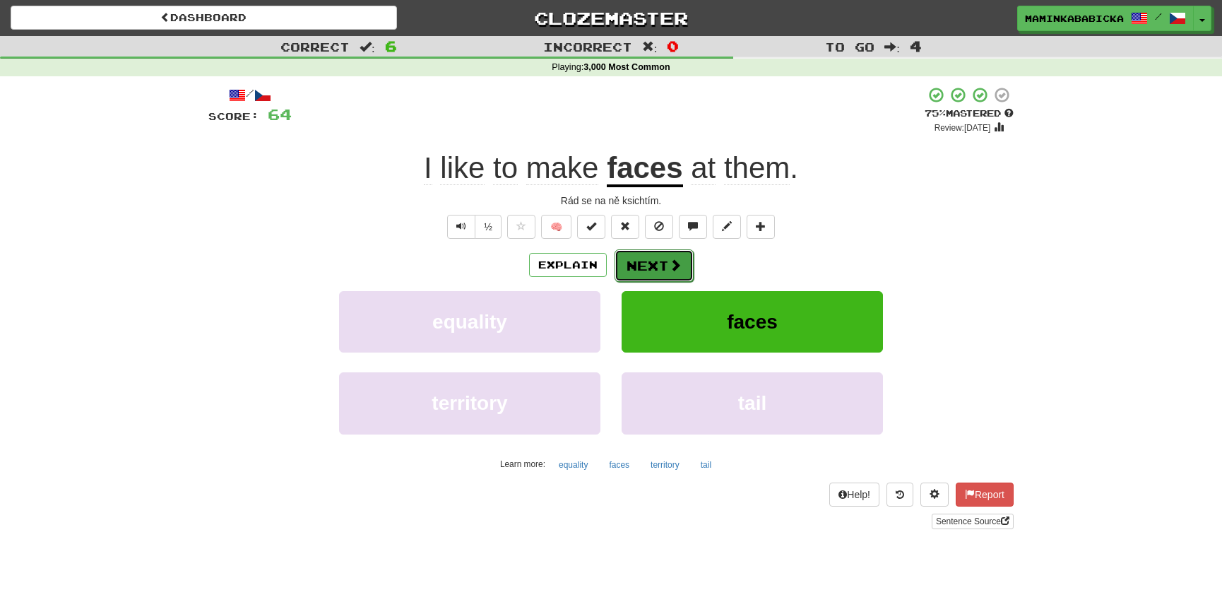
click at [658, 261] on button "Next" at bounding box center [654, 265] width 79 height 32
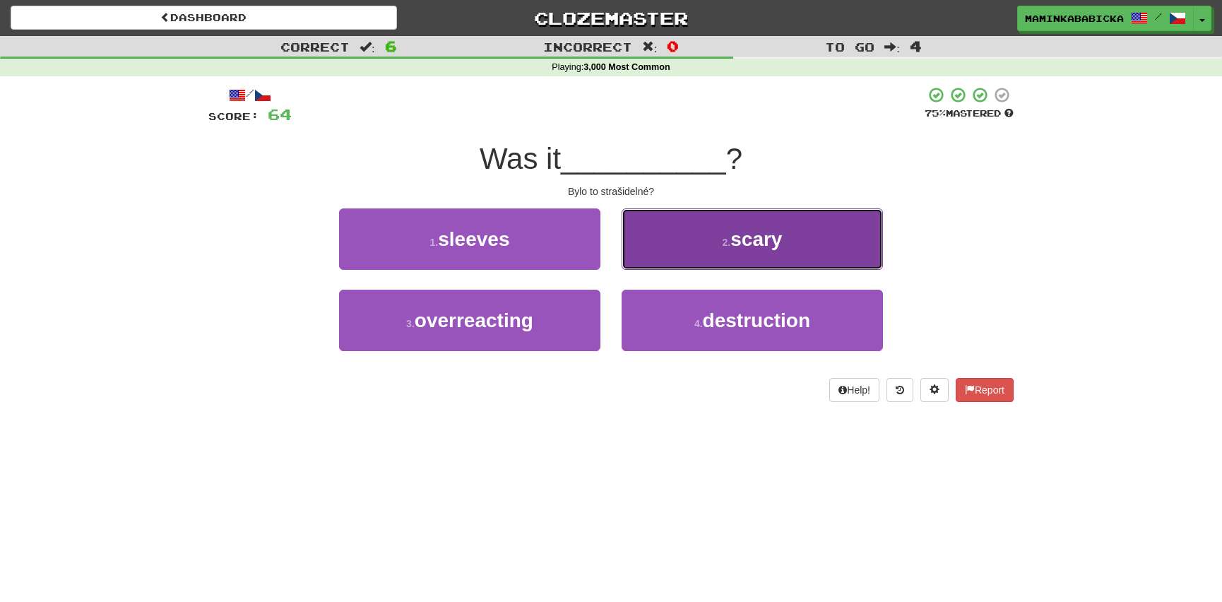
click at [756, 236] on span "scary" at bounding box center [756, 239] width 52 height 22
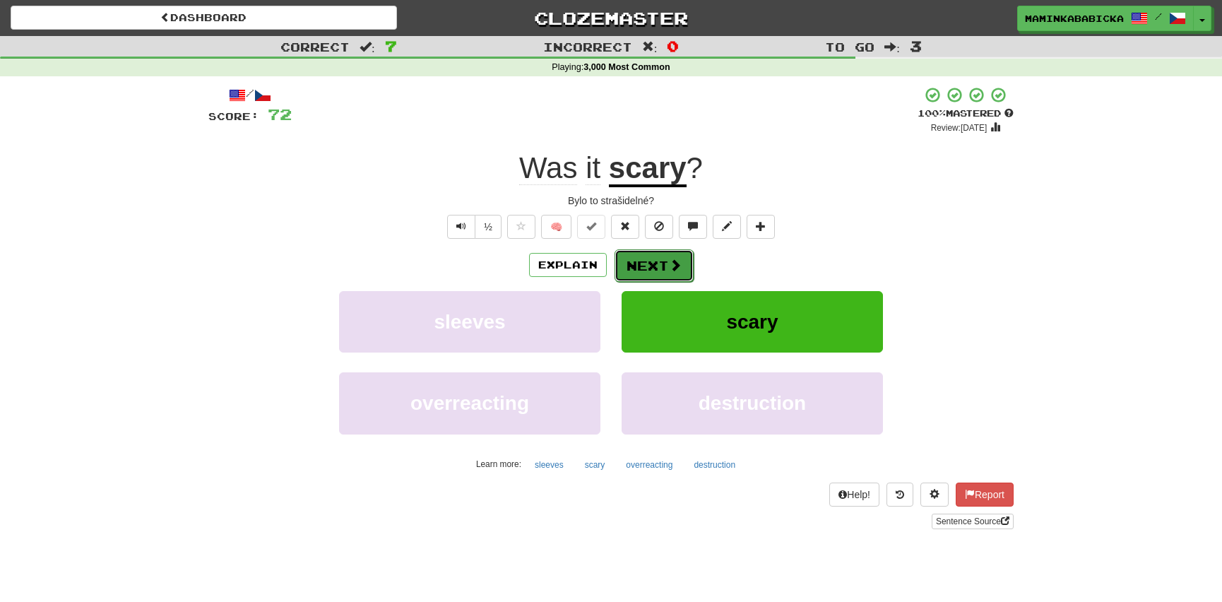
click at [661, 260] on button "Next" at bounding box center [654, 265] width 79 height 32
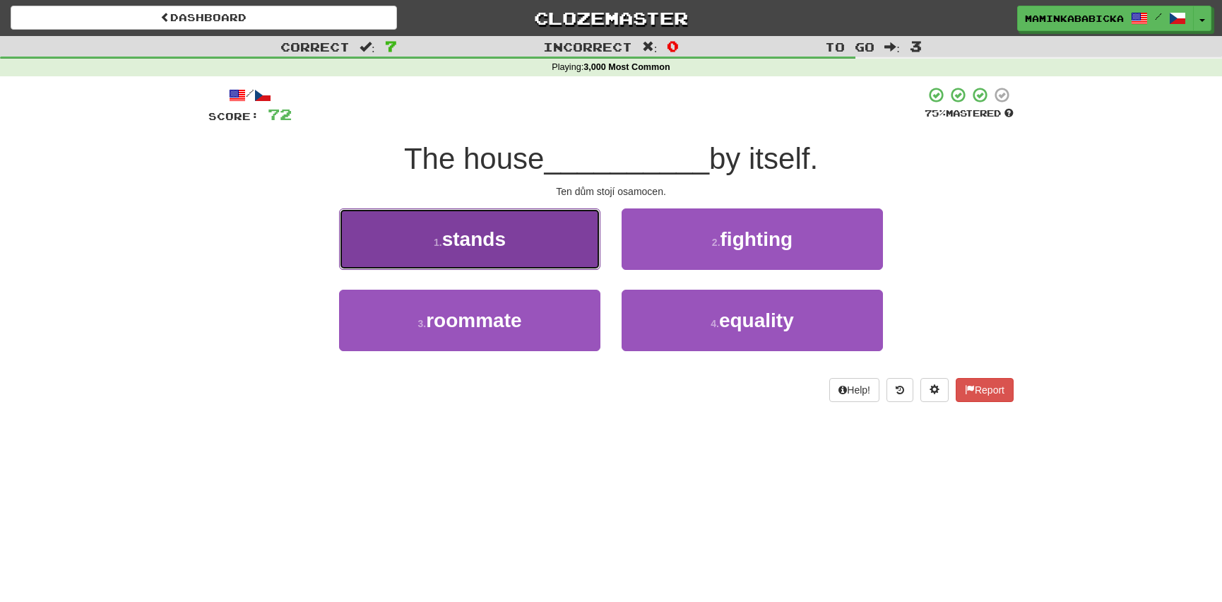
click at [497, 237] on span "stands" at bounding box center [474, 239] width 64 height 22
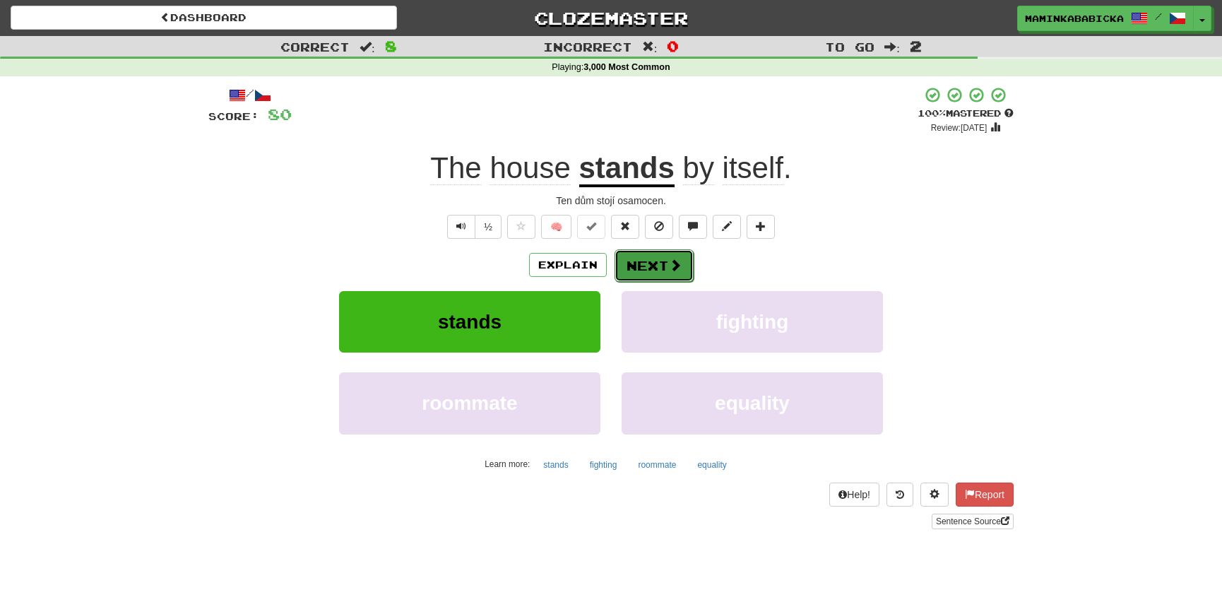
click at [655, 263] on button "Next" at bounding box center [654, 265] width 79 height 32
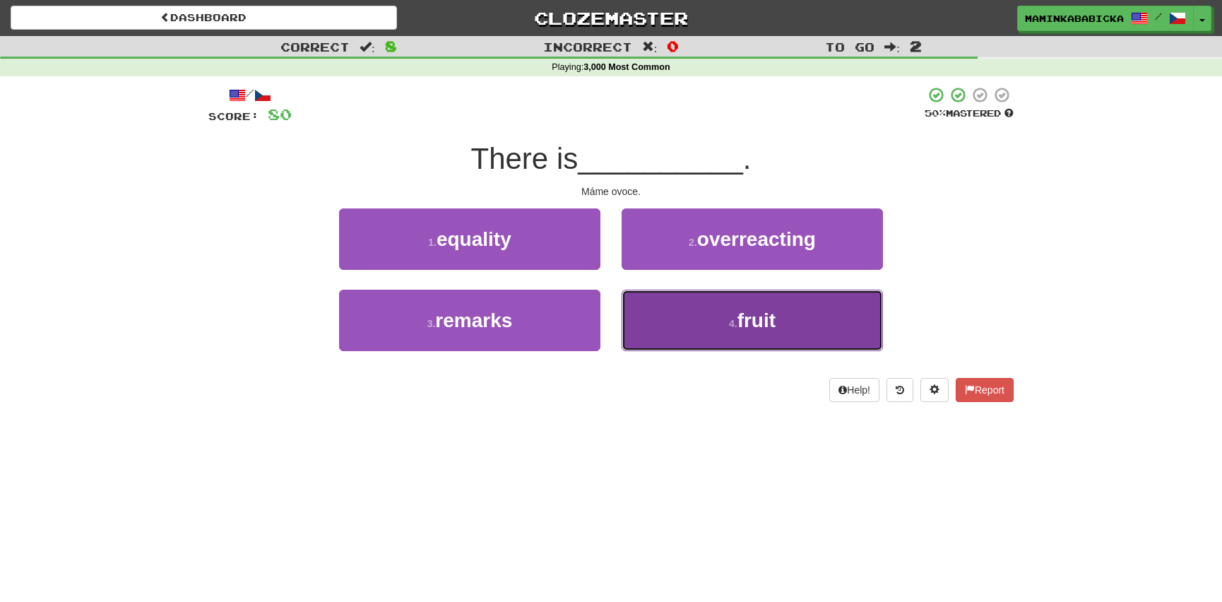
click at [747, 322] on span "fruit" at bounding box center [756, 320] width 38 height 22
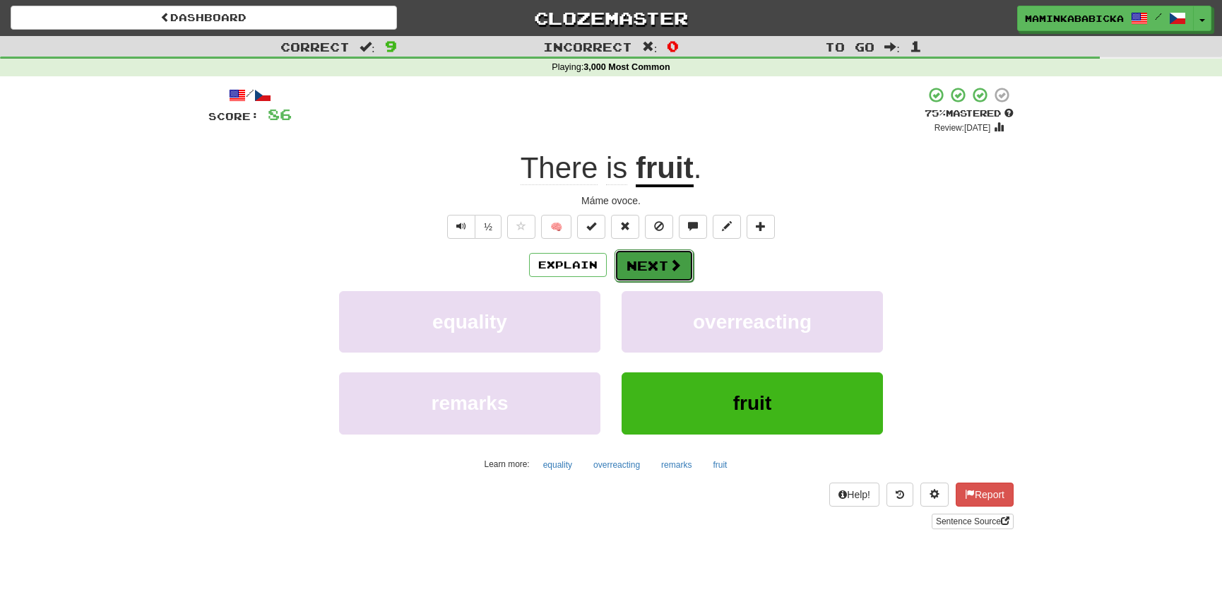
click at [651, 256] on button "Next" at bounding box center [654, 265] width 79 height 32
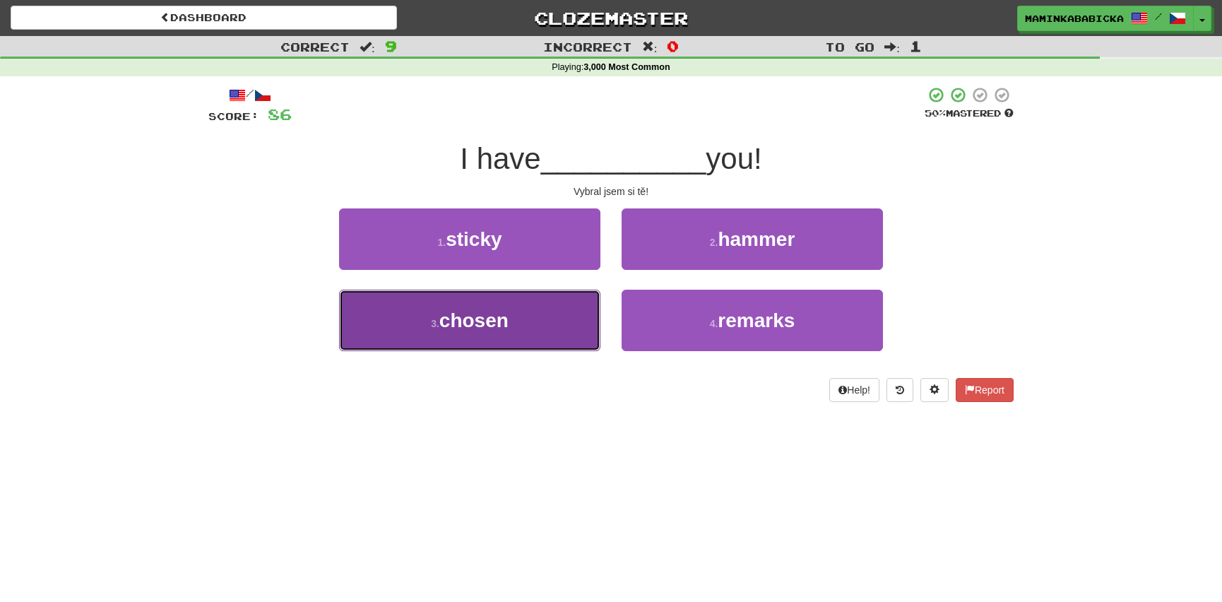
click at [509, 318] on span "chosen" at bounding box center [473, 320] width 69 height 22
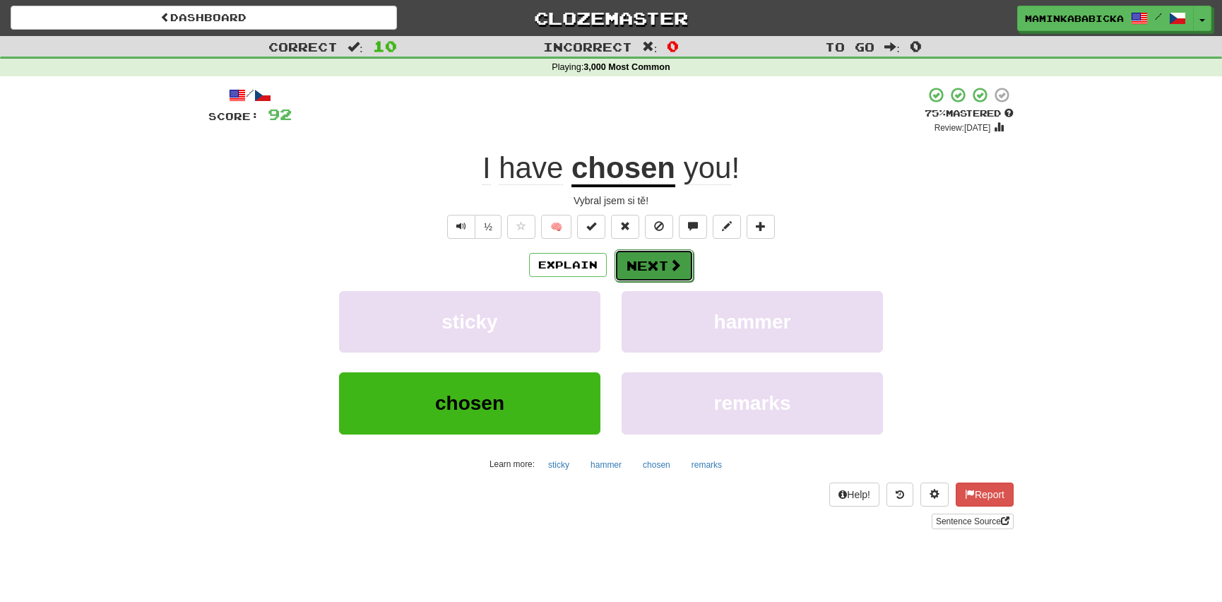
click at [672, 259] on span at bounding box center [675, 265] width 13 height 13
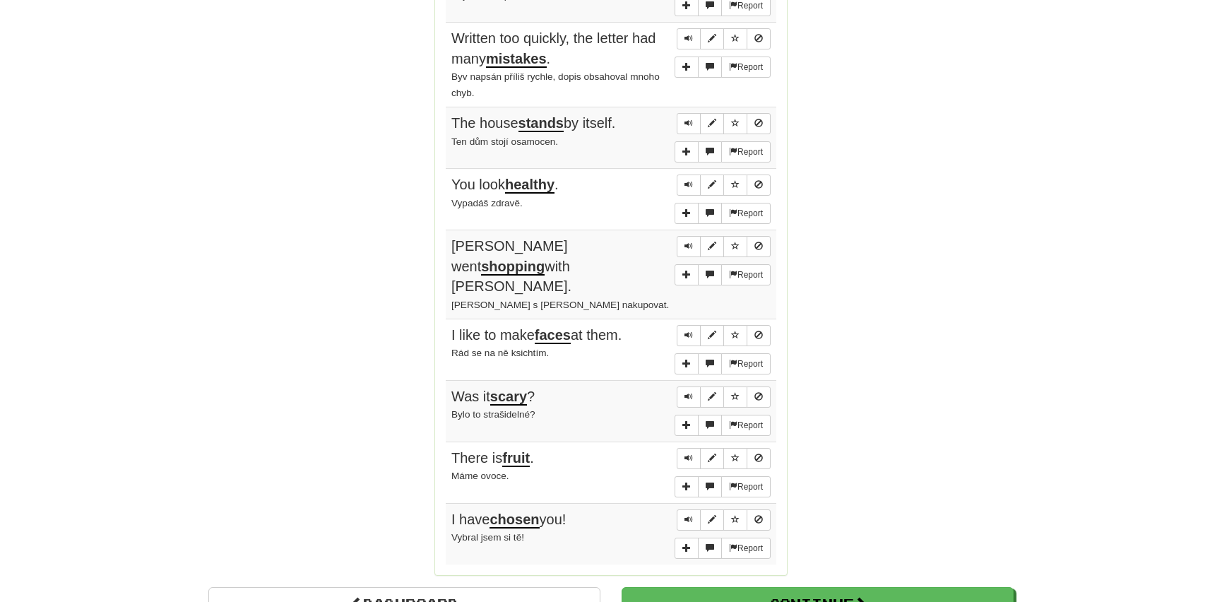
scroll to position [963, 0]
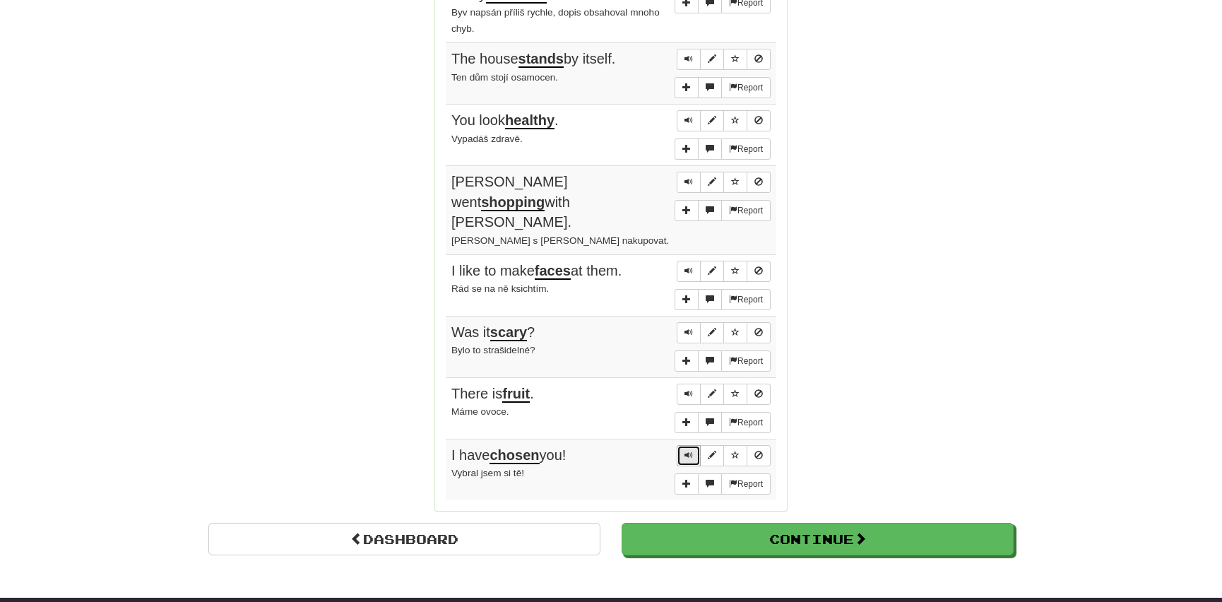
click at [684, 445] on button "Sentence controls" at bounding box center [689, 455] width 24 height 21
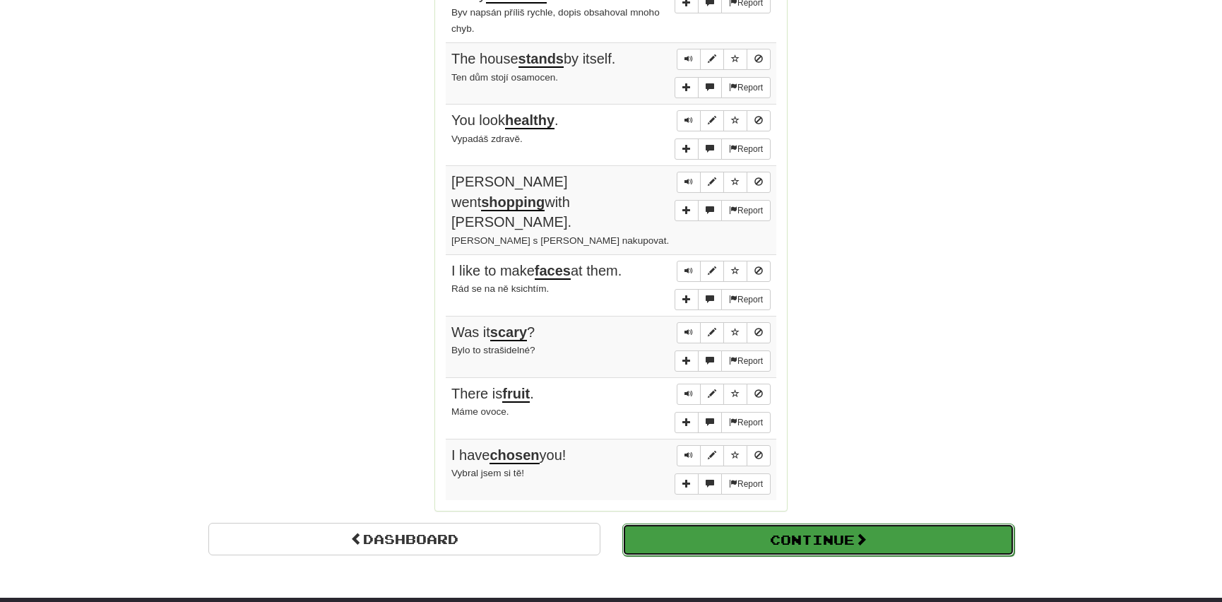
click at [701, 523] on button "Continue" at bounding box center [818, 539] width 392 height 32
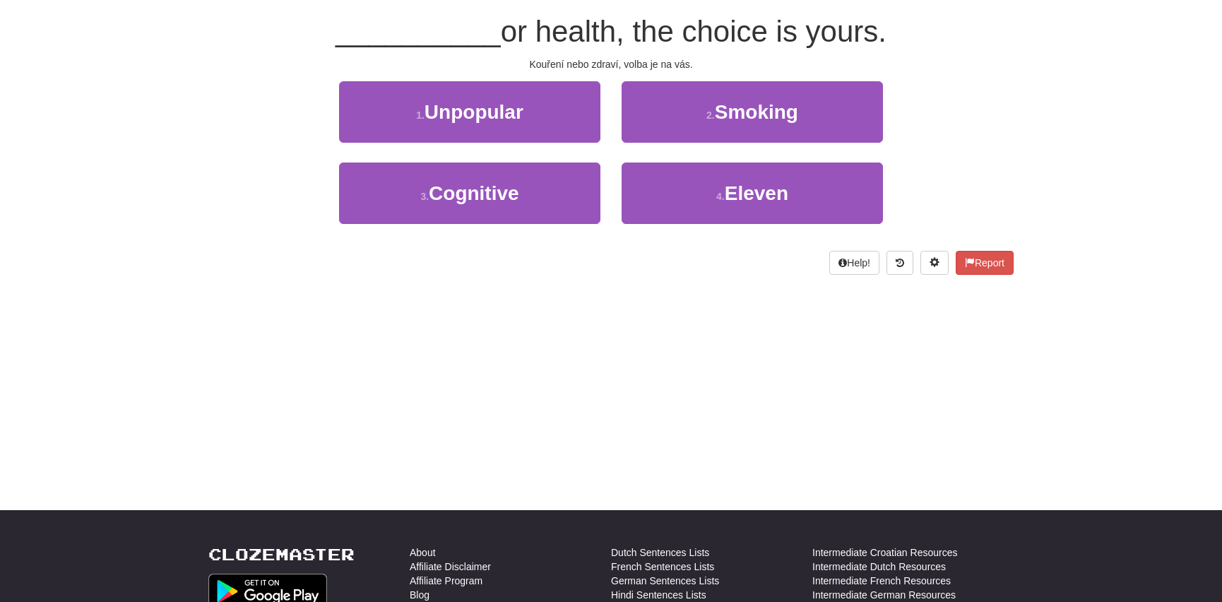
scroll to position [0, 0]
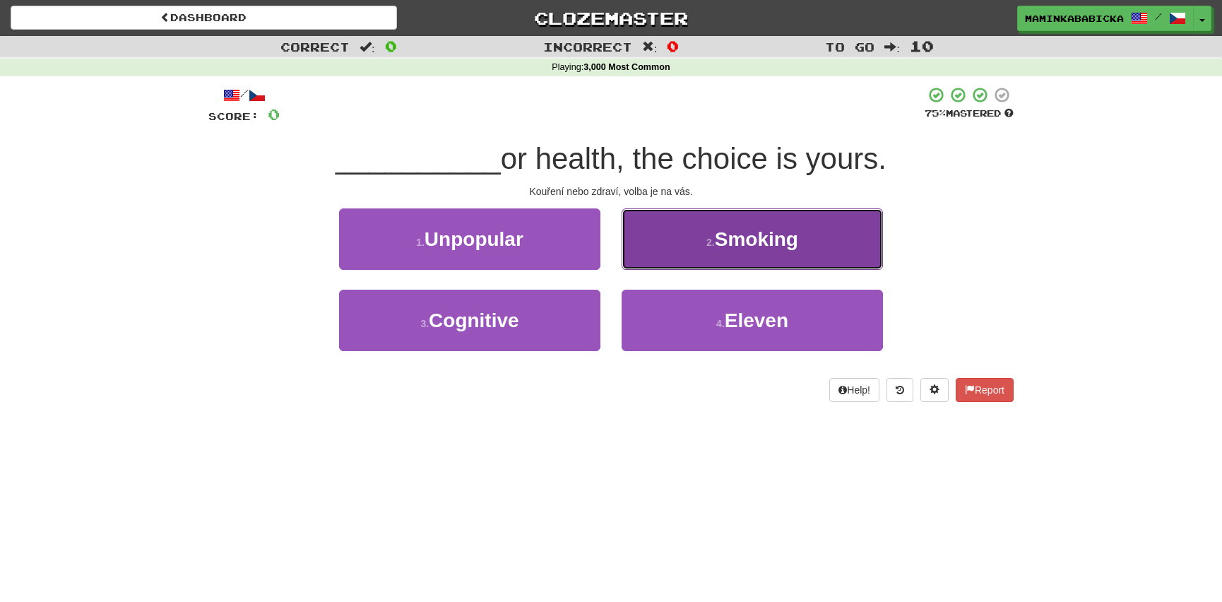
click at [749, 240] on span "Smoking" at bounding box center [756, 239] width 83 height 22
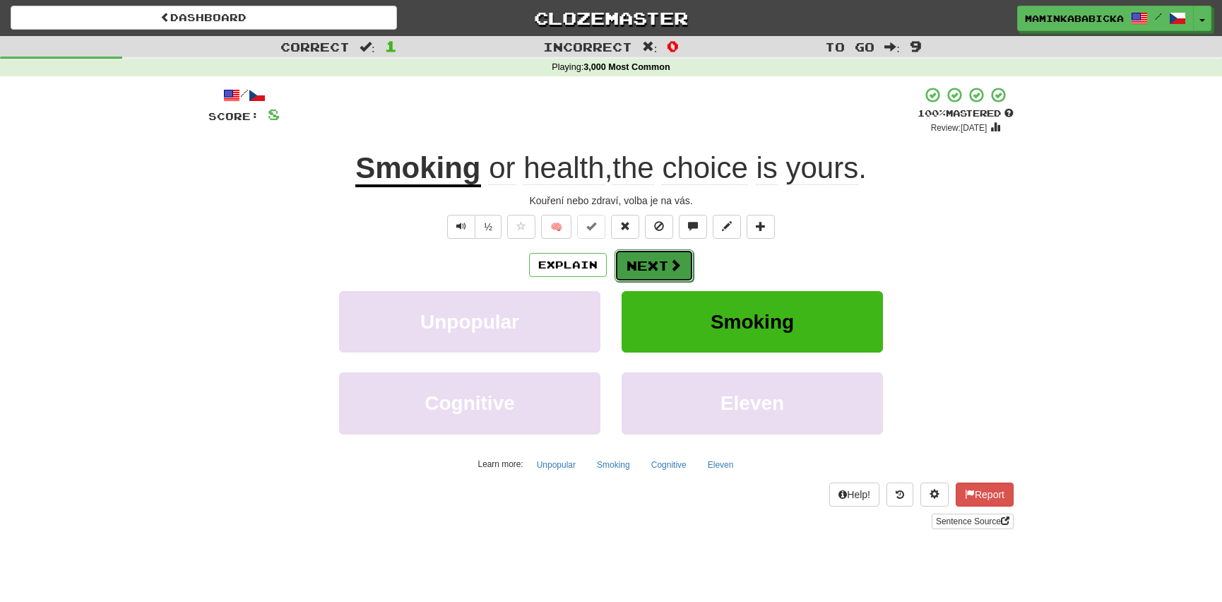
click at [656, 265] on button "Next" at bounding box center [654, 265] width 79 height 32
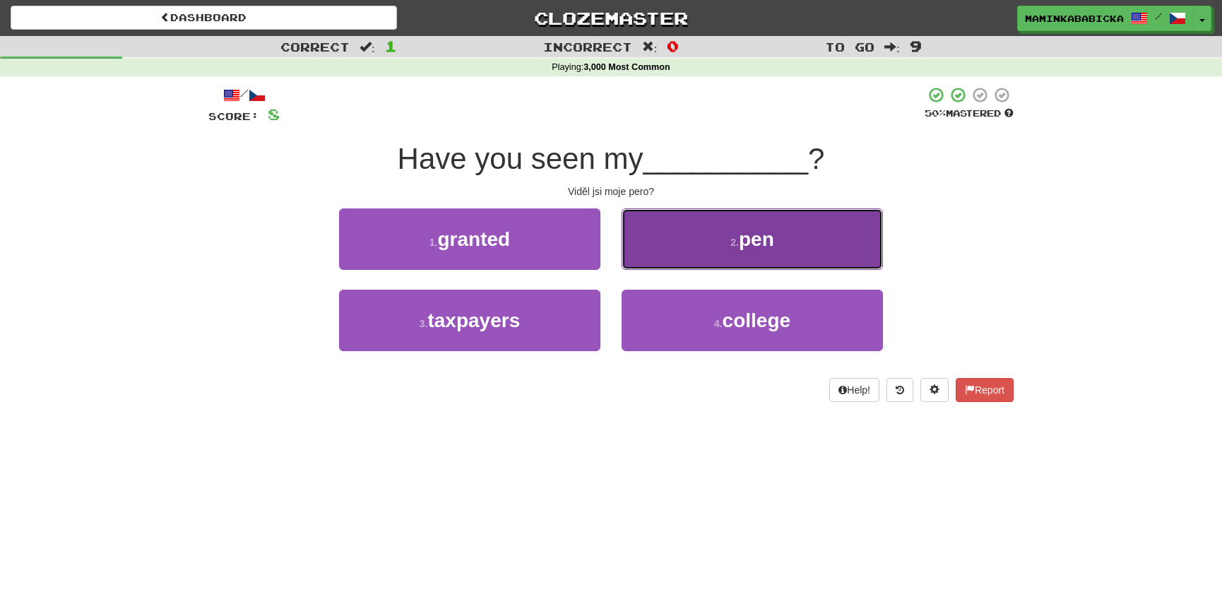
click at [758, 242] on span "pen" at bounding box center [756, 239] width 35 height 22
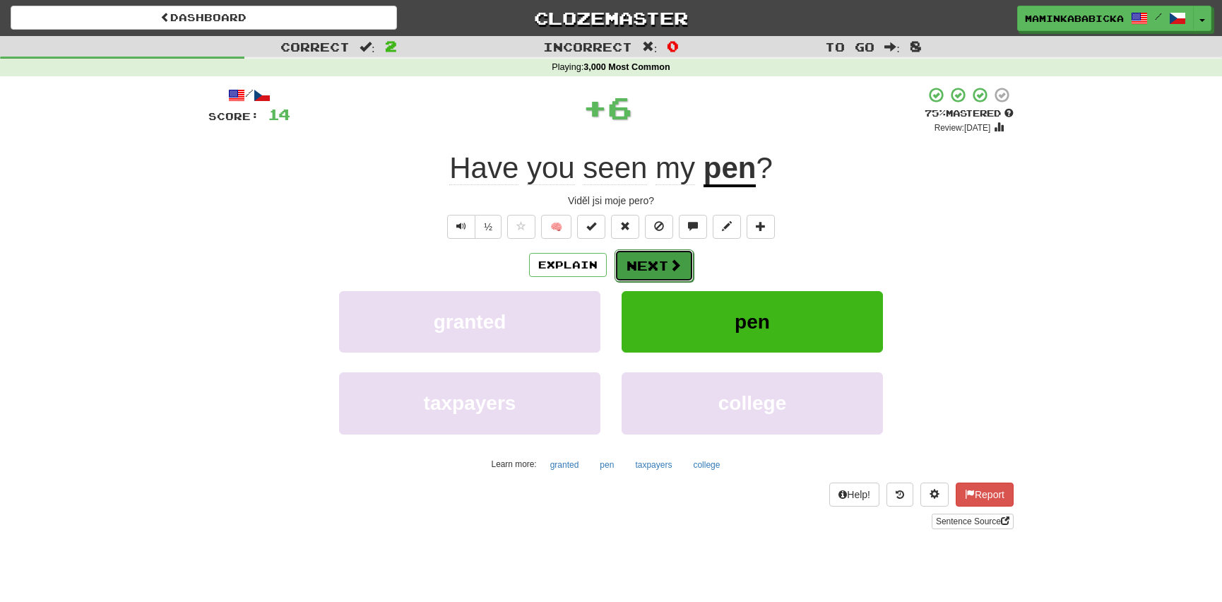
click at [639, 259] on button "Next" at bounding box center [654, 265] width 79 height 32
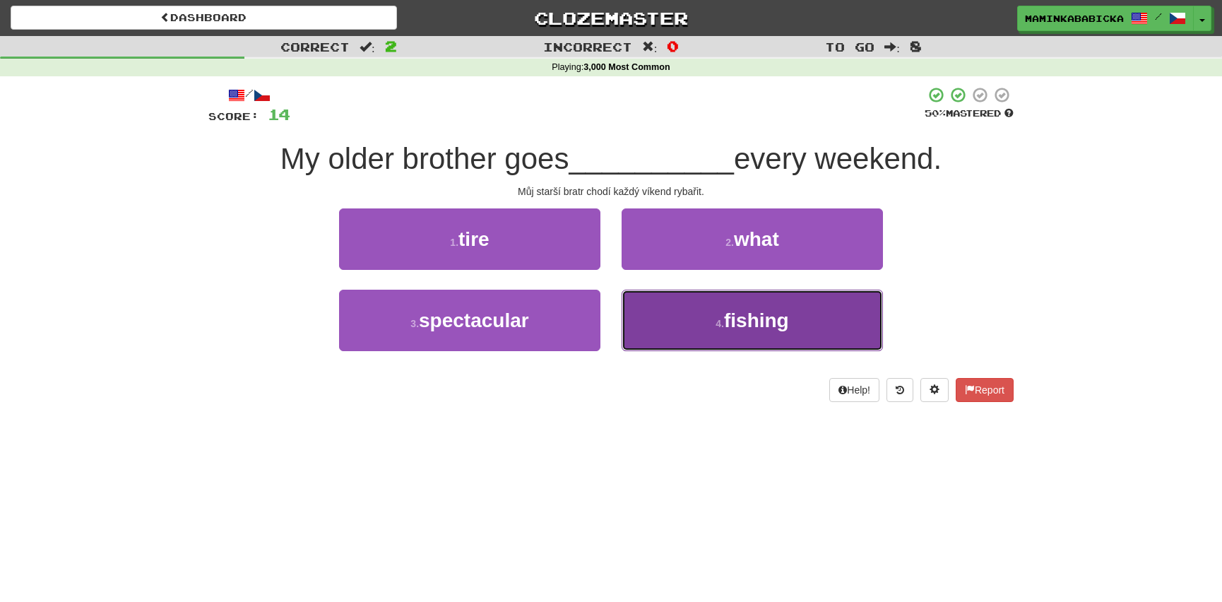
click at [749, 315] on span "fishing" at bounding box center [756, 320] width 65 height 22
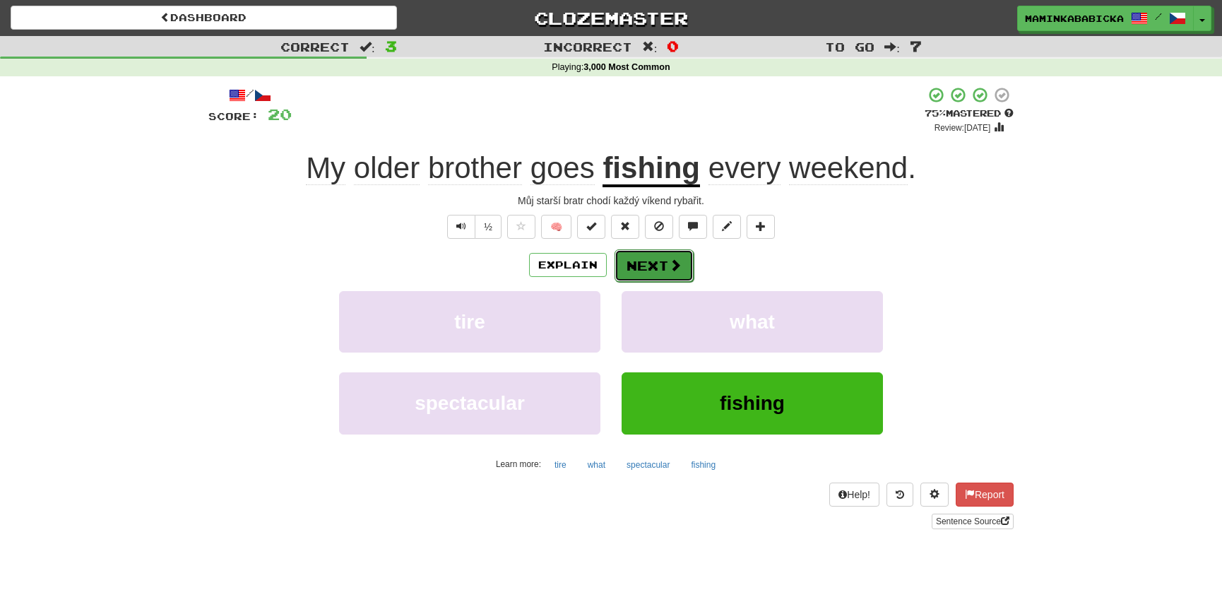
click at [660, 259] on button "Next" at bounding box center [654, 265] width 79 height 32
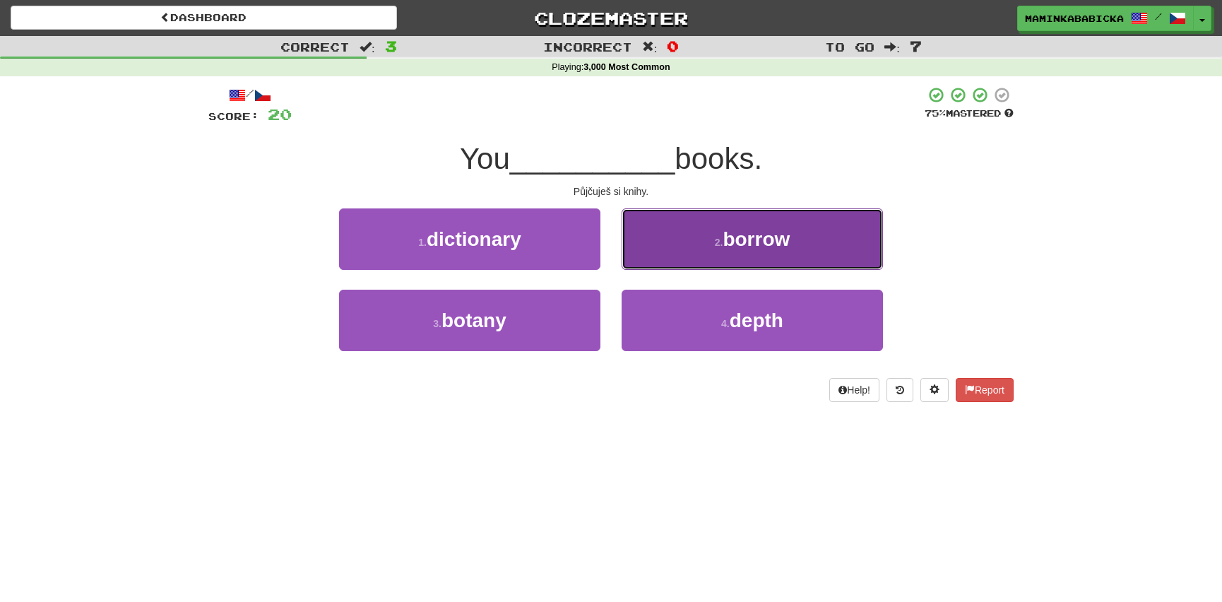
click at [765, 239] on span "borrow" at bounding box center [756, 239] width 67 height 22
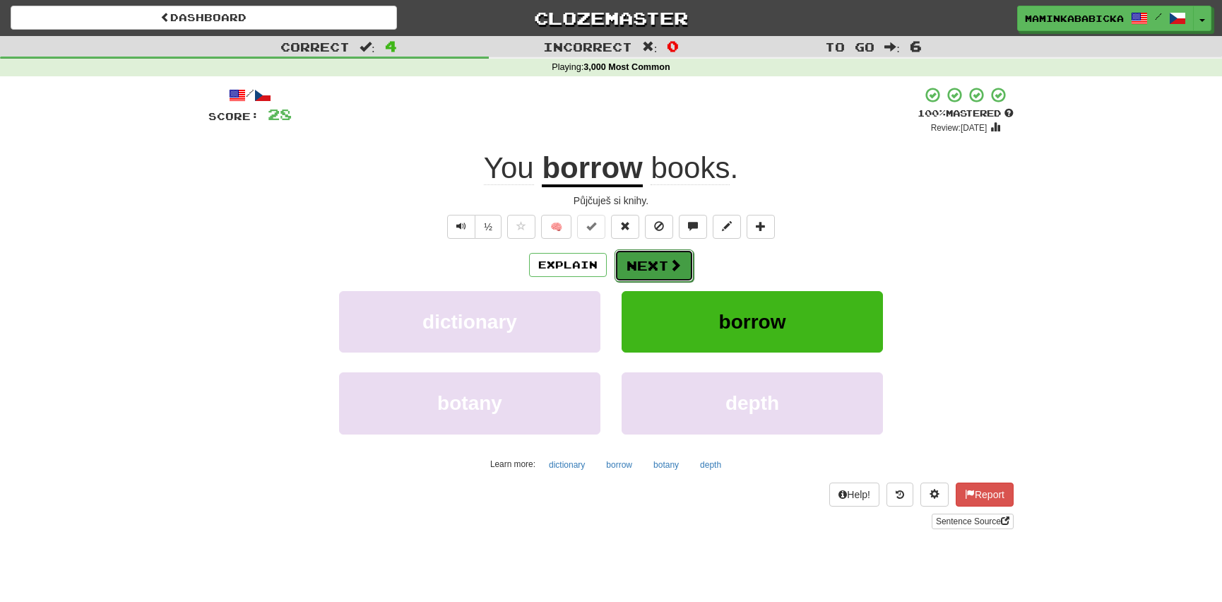
click at [652, 259] on button "Next" at bounding box center [654, 265] width 79 height 32
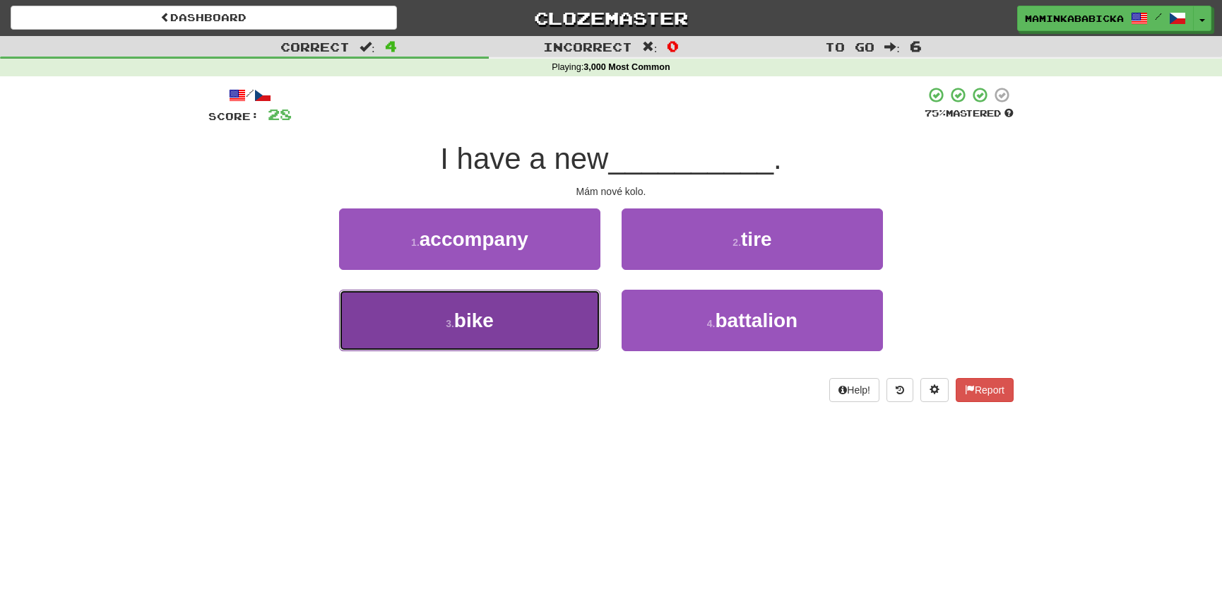
click at [478, 318] on span "bike" at bounding box center [474, 320] width 40 height 22
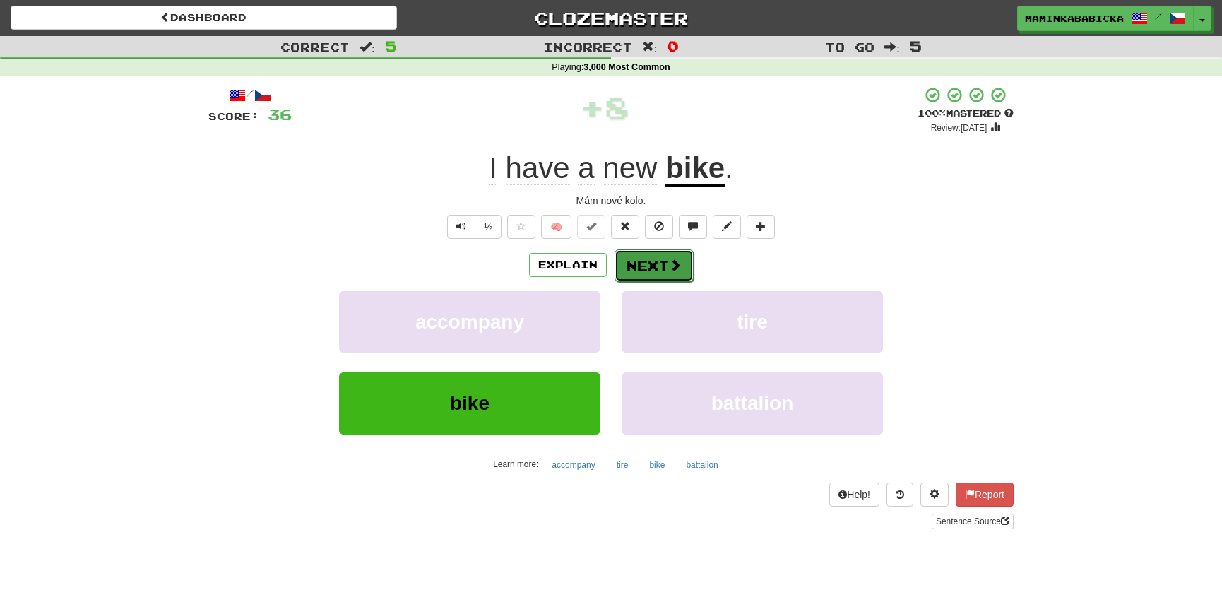
click at [659, 258] on button "Next" at bounding box center [654, 265] width 79 height 32
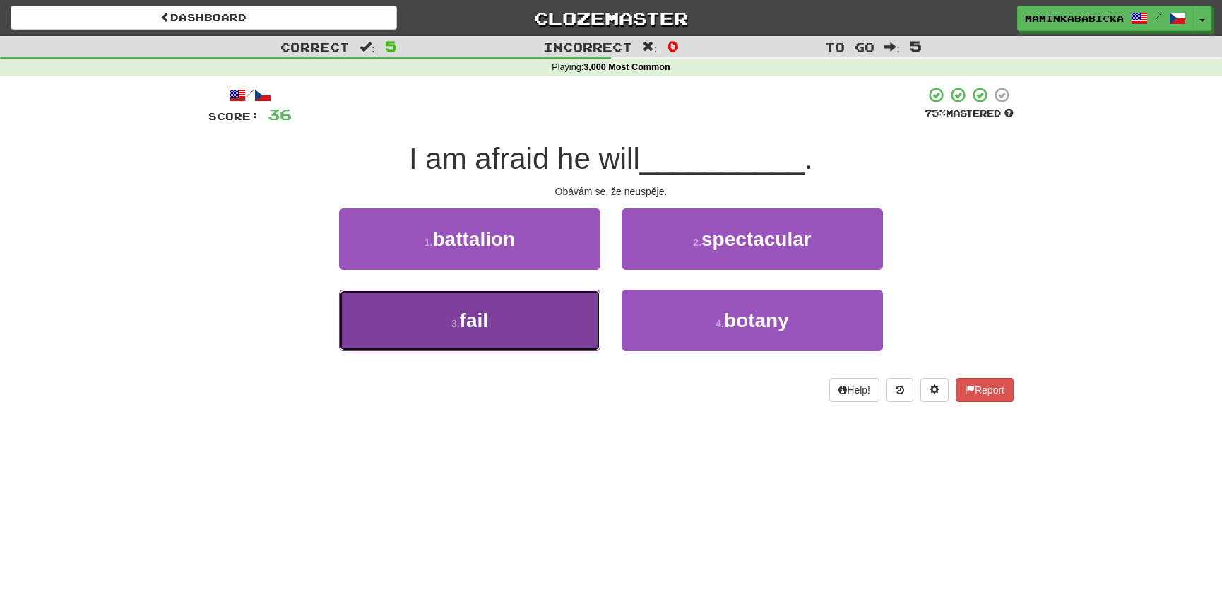
click at [479, 317] on span "fail" at bounding box center [474, 320] width 28 height 22
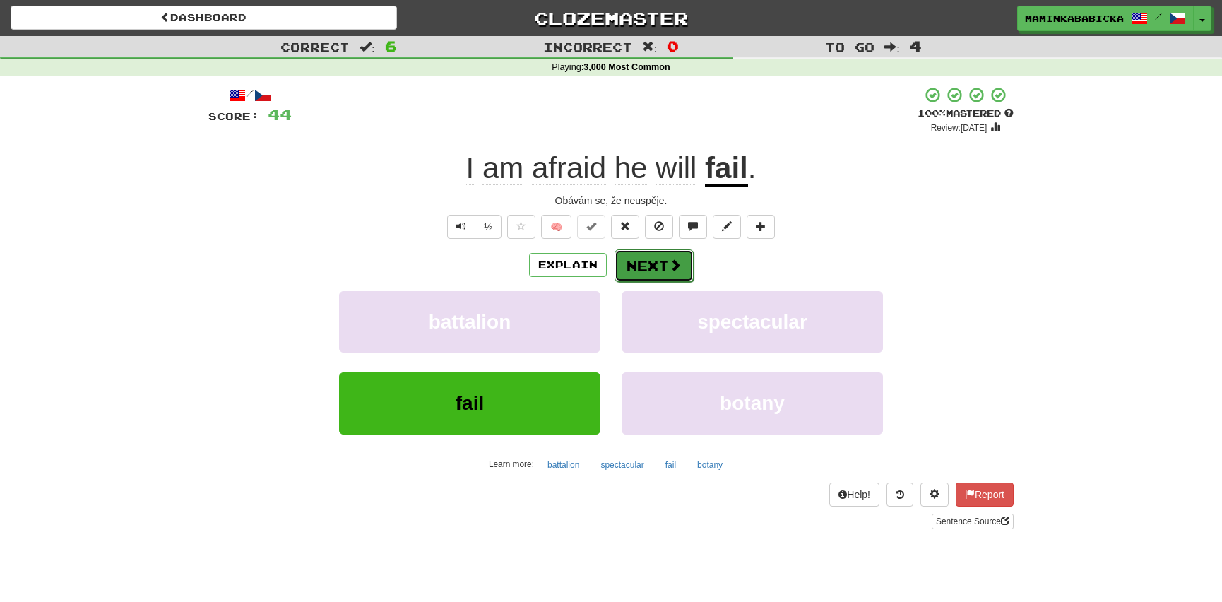
click at [656, 261] on button "Next" at bounding box center [654, 265] width 79 height 32
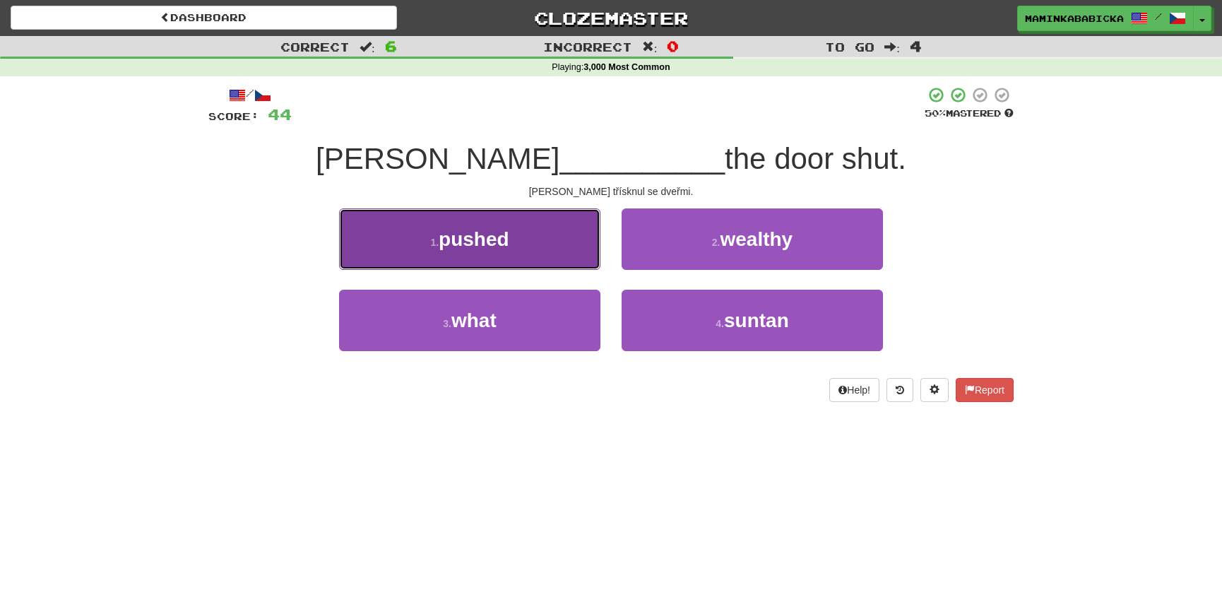
click at [460, 236] on span "pushed" at bounding box center [474, 239] width 71 height 22
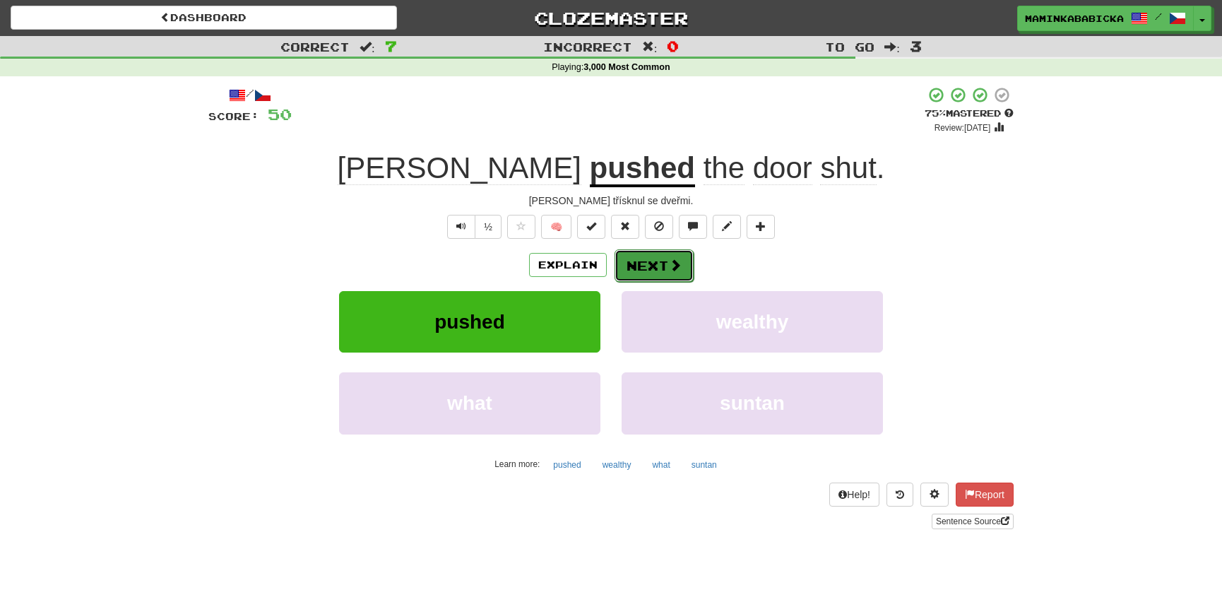
click at [669, 263] on span at bounding box center [675, 265] width 13 height 13
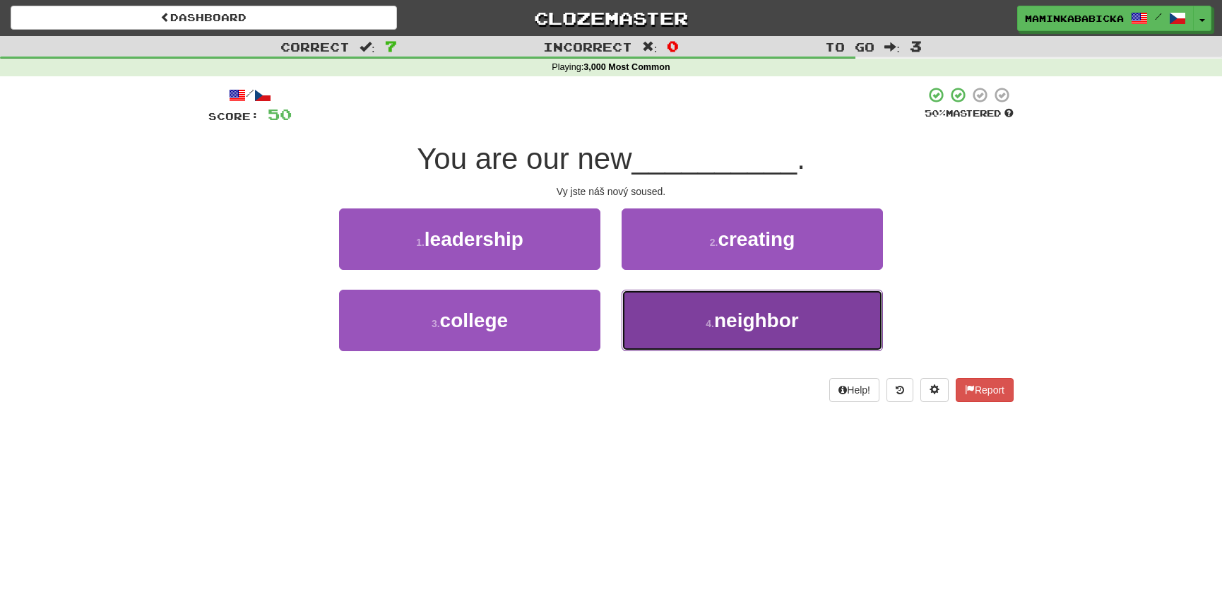
click at [730, 313] on span "neighbor" at bounding box center [756, 320] width 85 height 22
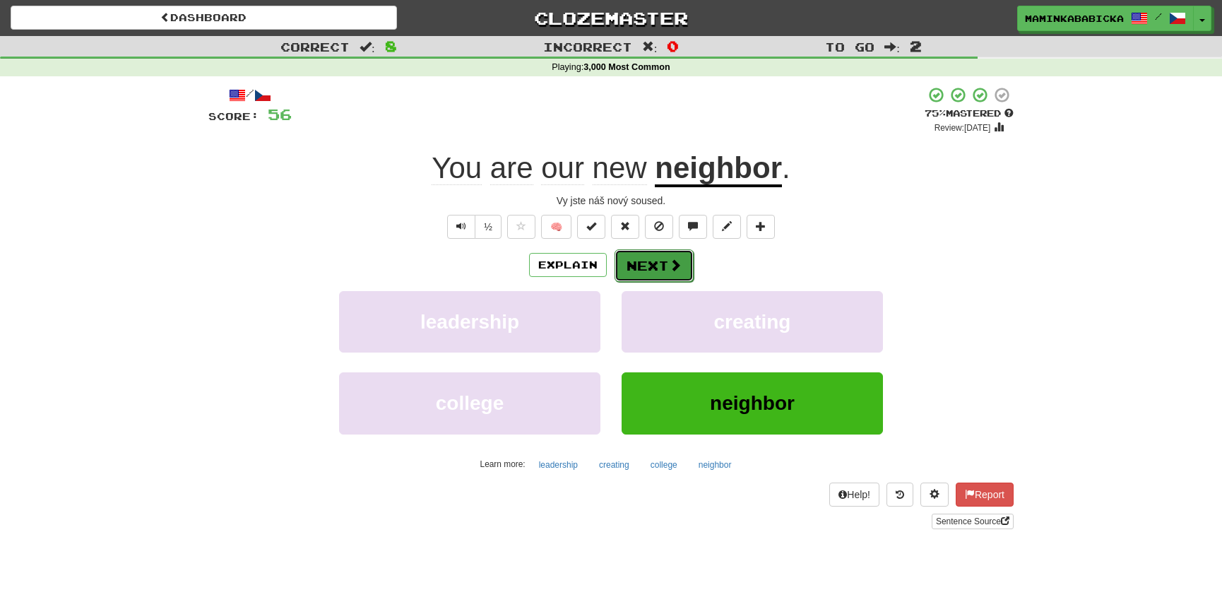
click at [651, 258] on button "Next" at bounding box center [654, 265] width 79 height 32
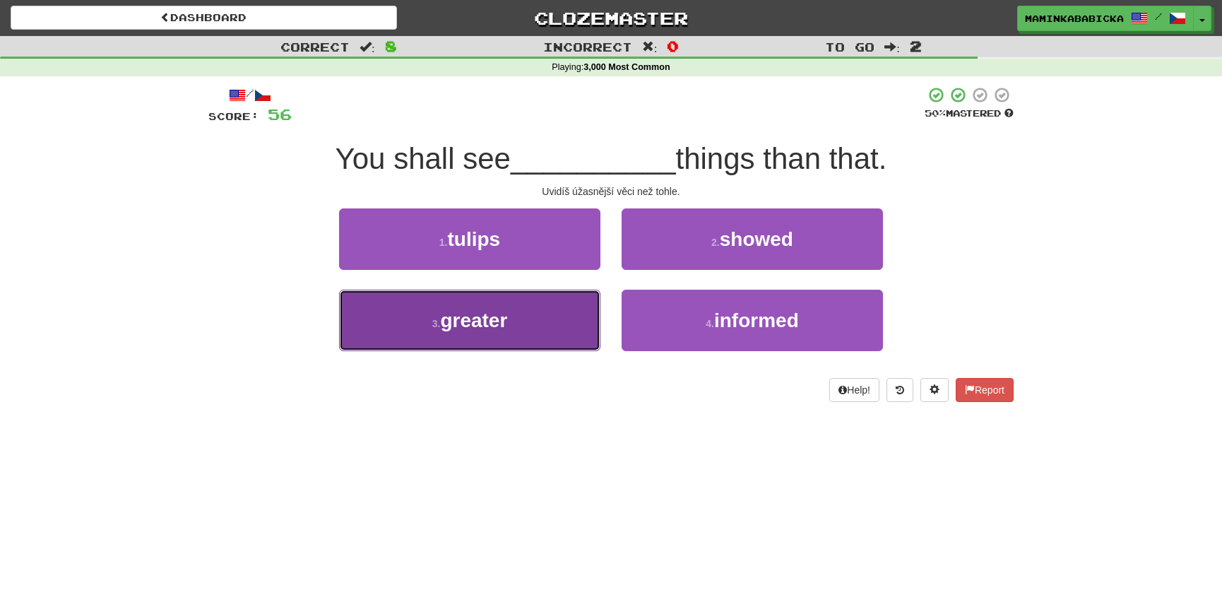
click at [489, 319] on span "greater" at bounding box center [473, 320] width 67 height 22
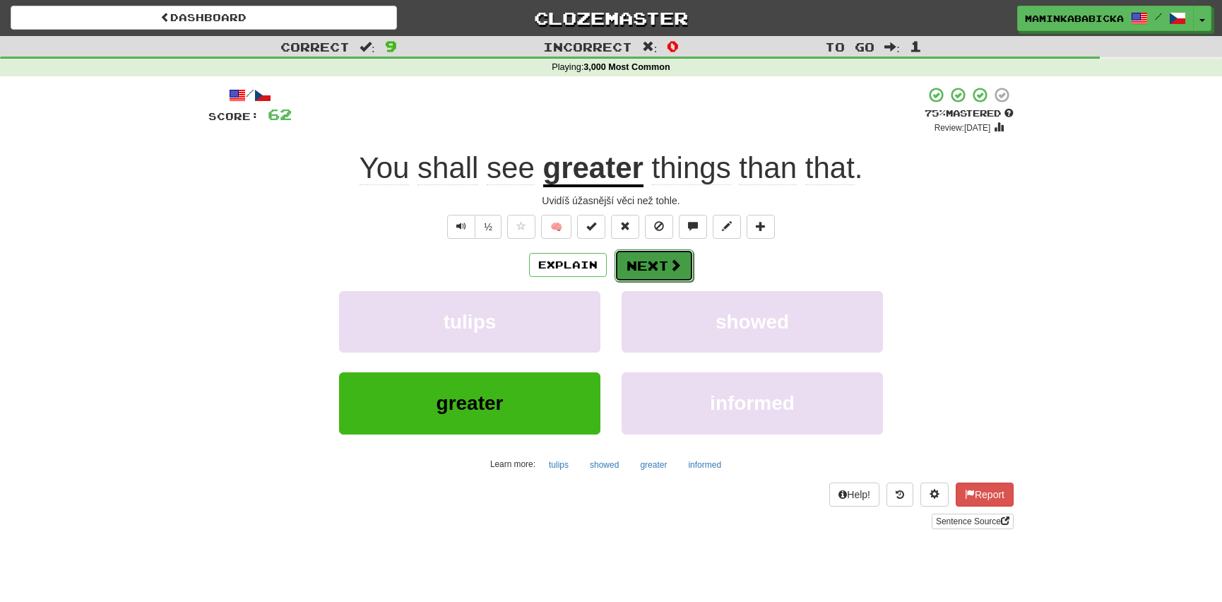
click at [658, 263] on button "Next" at bounding box center [654, 265] width 79 height 32
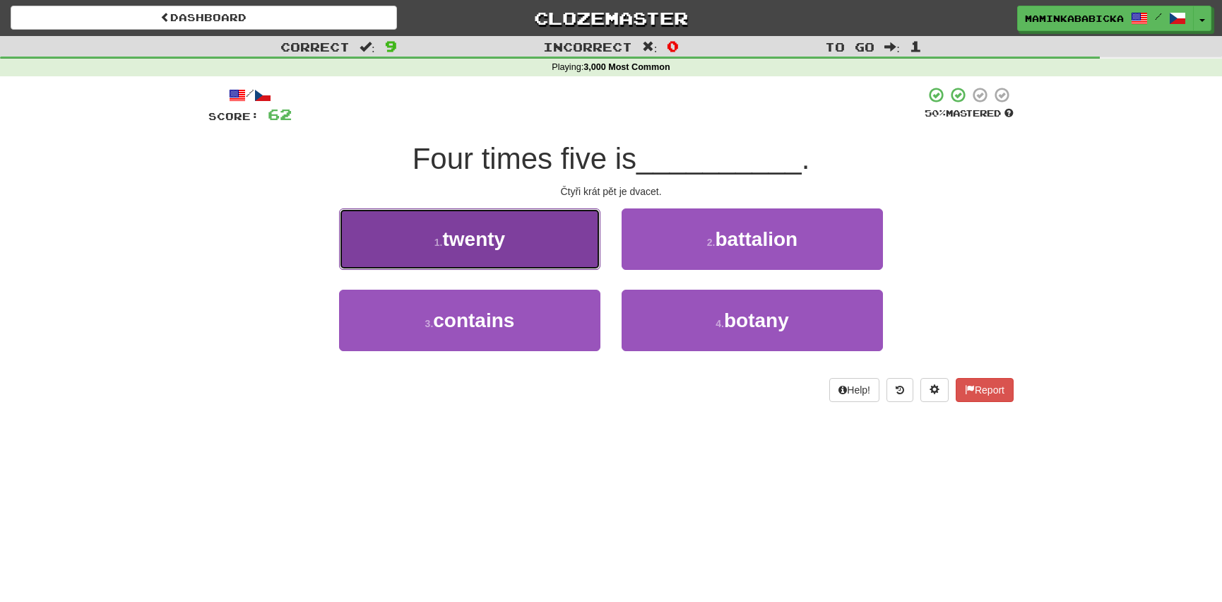
click at [482, 237] on span "twenty" at bounding box center [474, 239] width 63 height 22
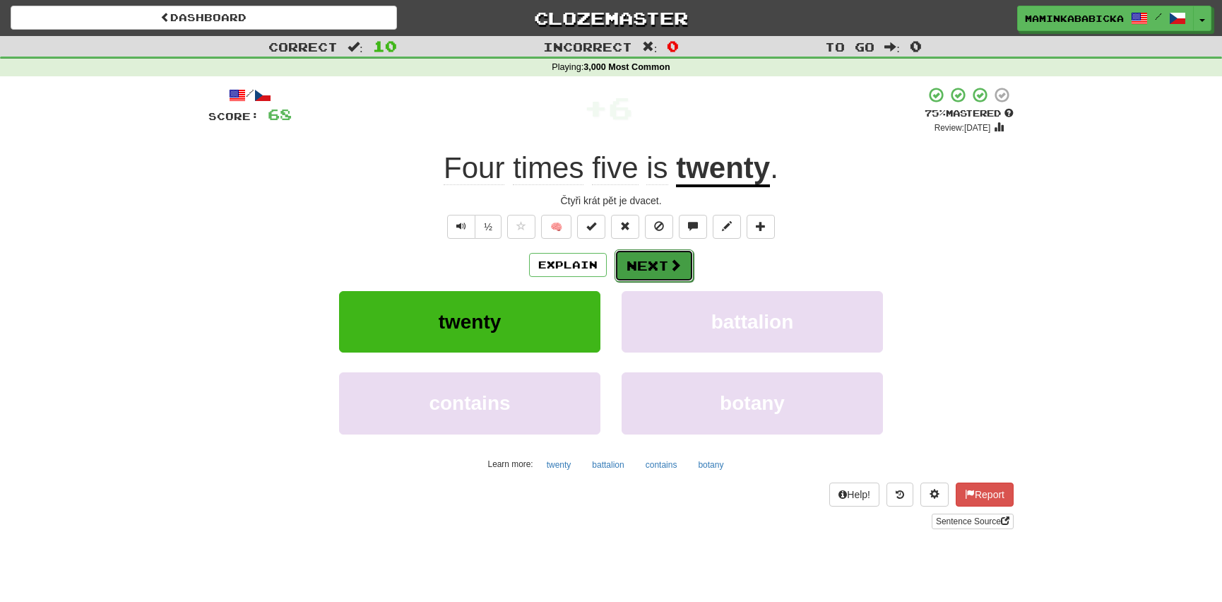
click at [669, 261] on span at bounding box center [675, 265] width 13 height 13
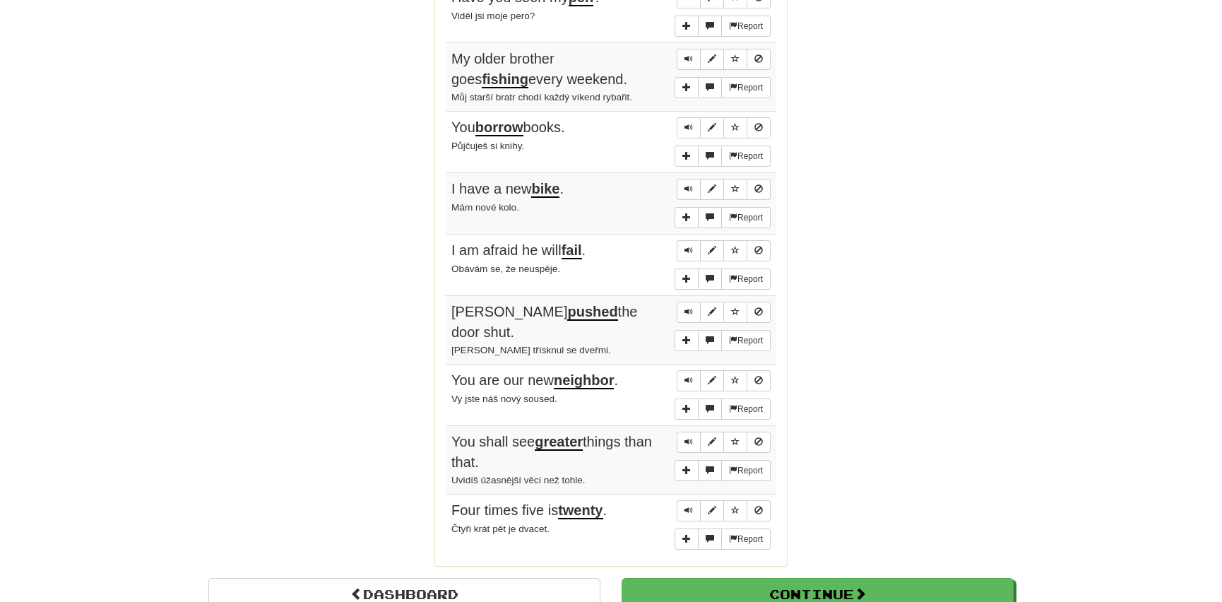
scroll to position [963, 0]
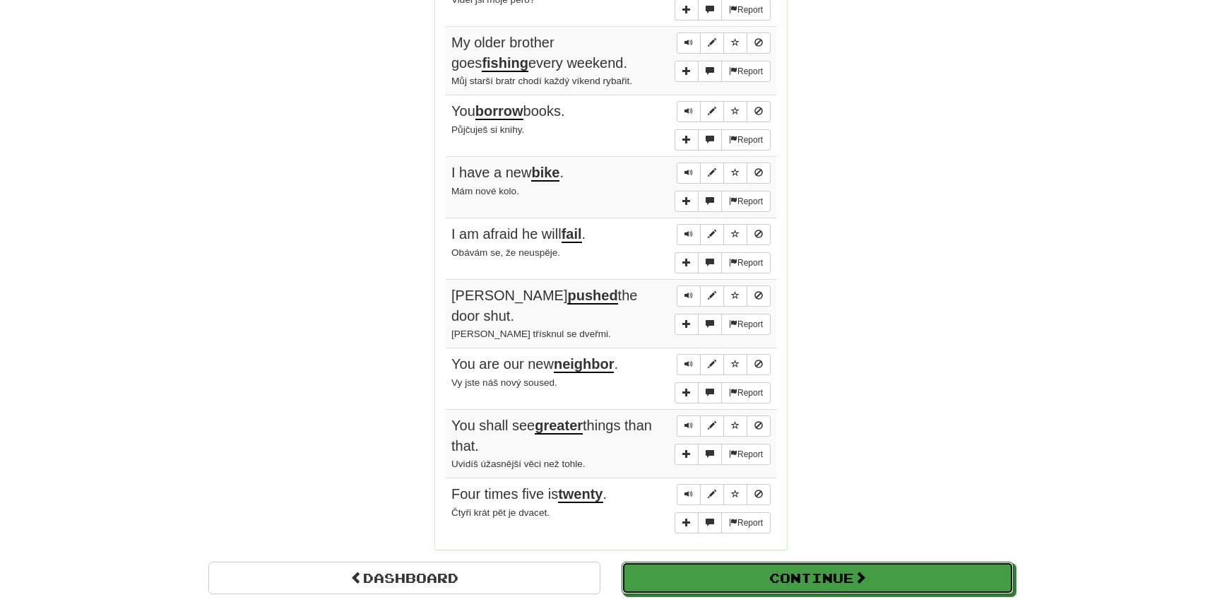
click at [805, 562] on button "Continue" at bounding box center [818, 578] width 392 height 32
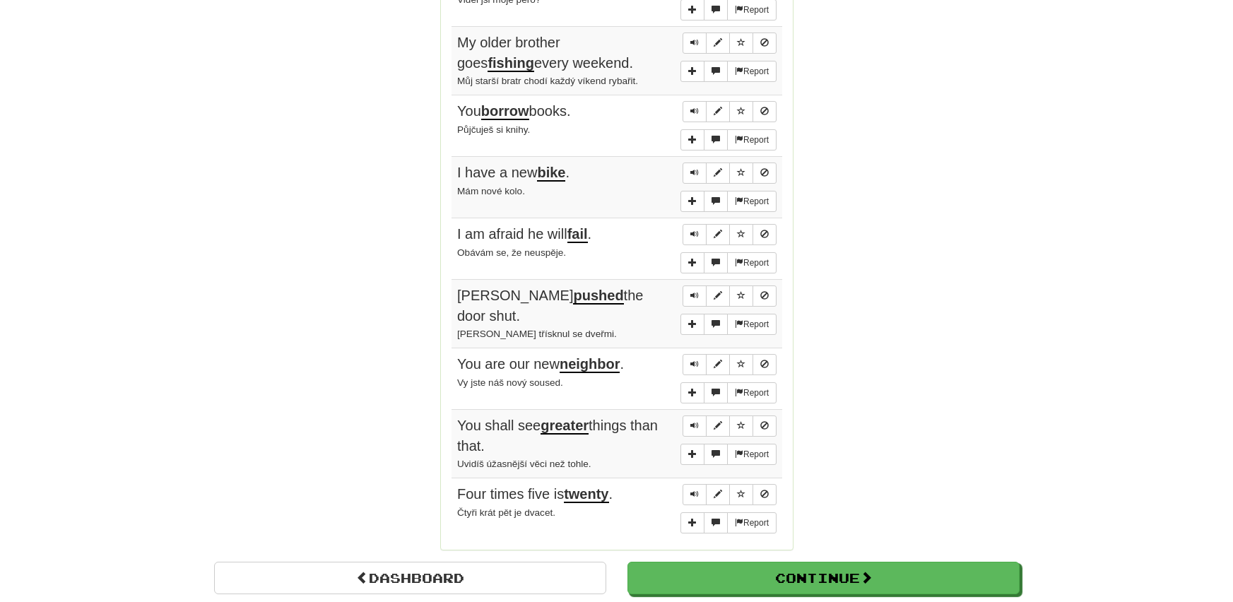
scroll to position [502, 0]
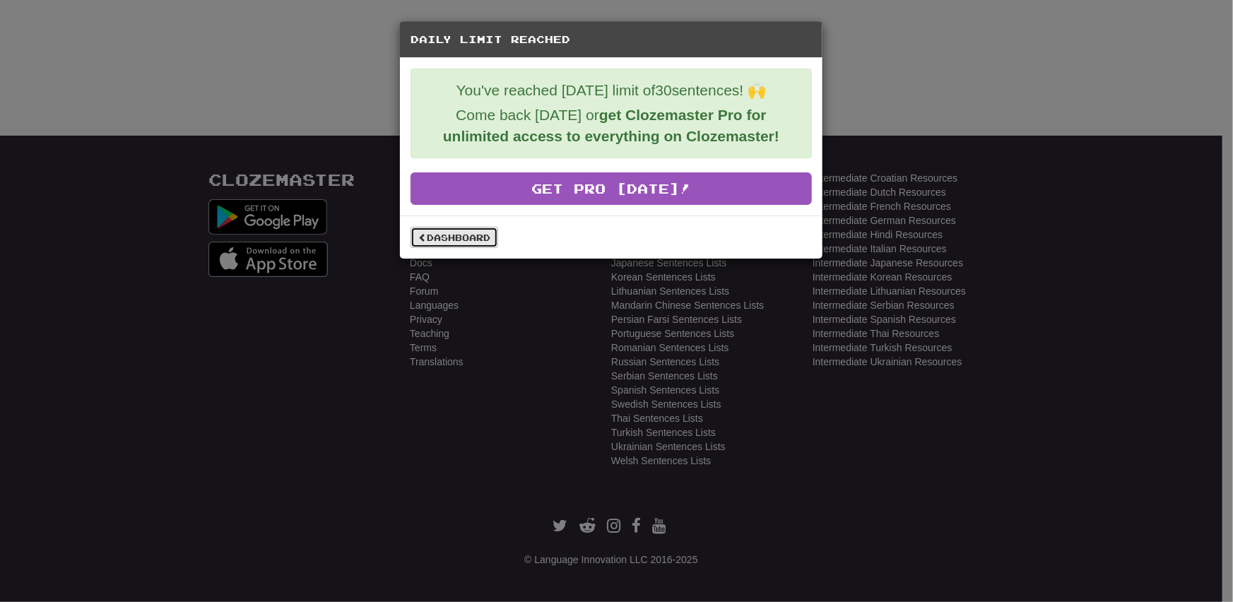
click at [461, 235] on link "Dashboard" at bounding box center [454, 237] width 88 height 21
